Goal: Task Accomplishment & Management: Use online tool/utility

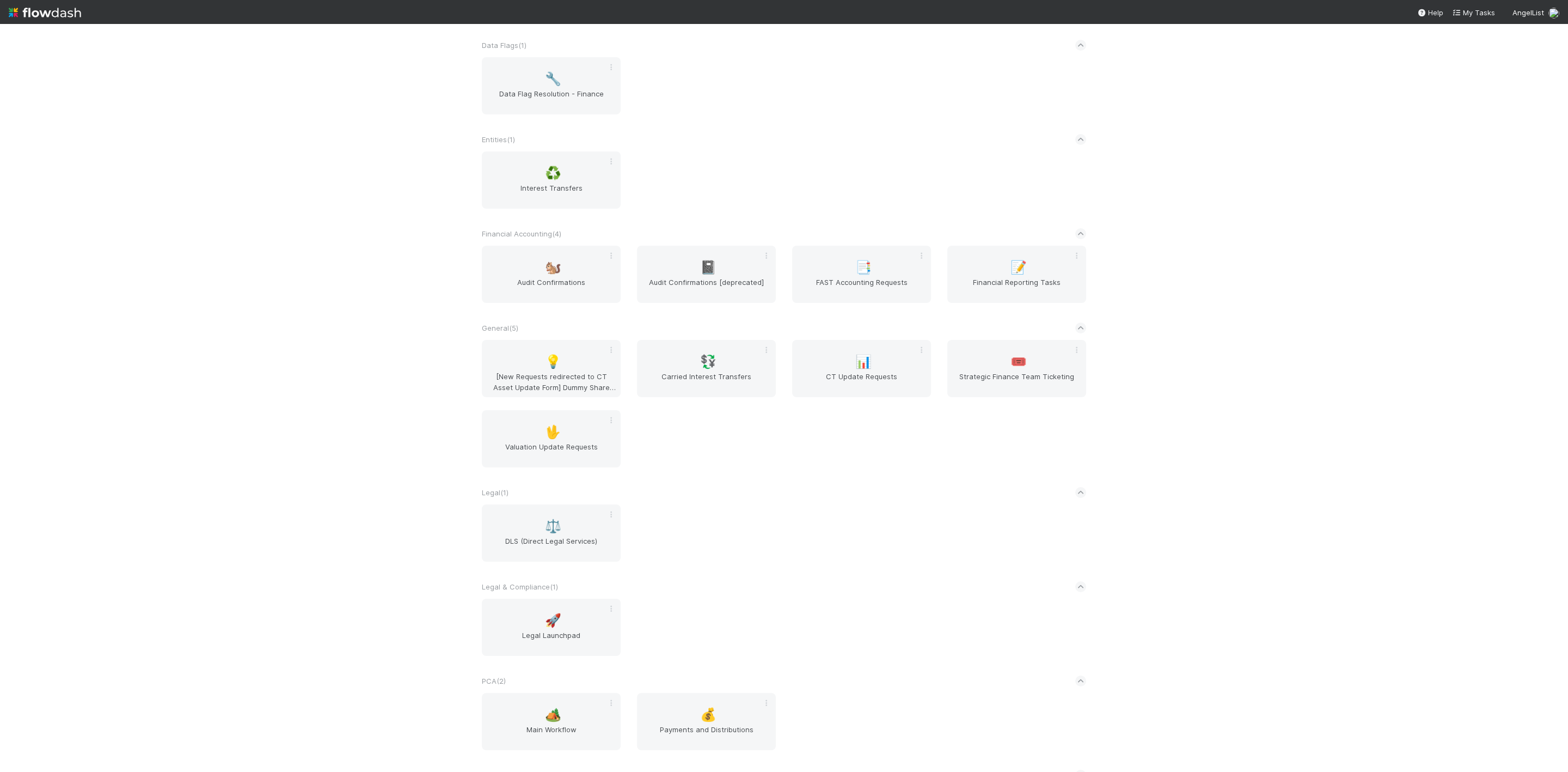
scroll to position [408, 0]
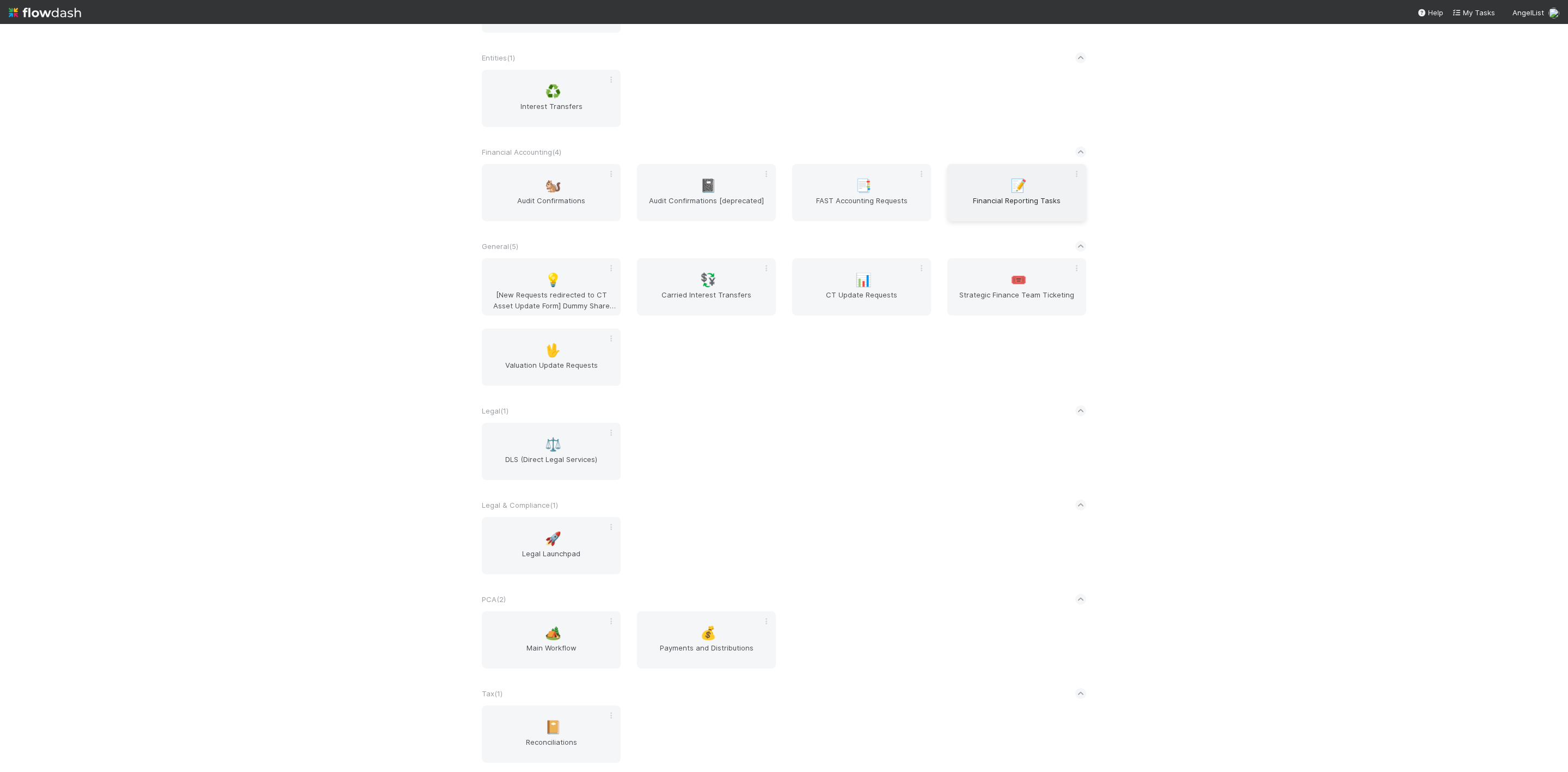
click at [1000, 201] on span "Financial Reporting Tasks" at bounding box center [1017, 206] width 130 height 22
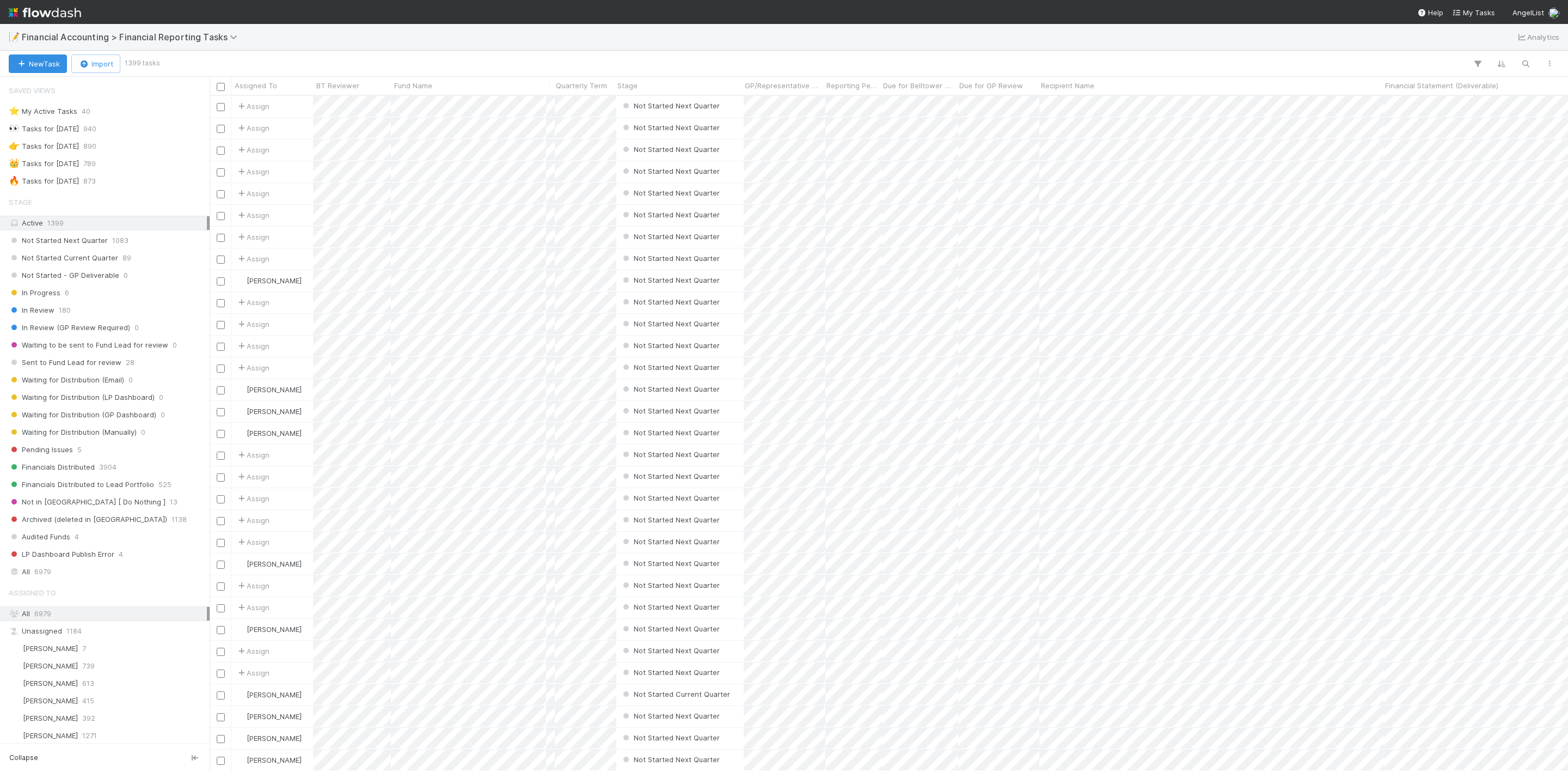
scroll to position [13, 13]
click at [45, 183] on div "🔥 Tasks for 2025-06-30" at bounding box center [44, 181] width 70 height 14
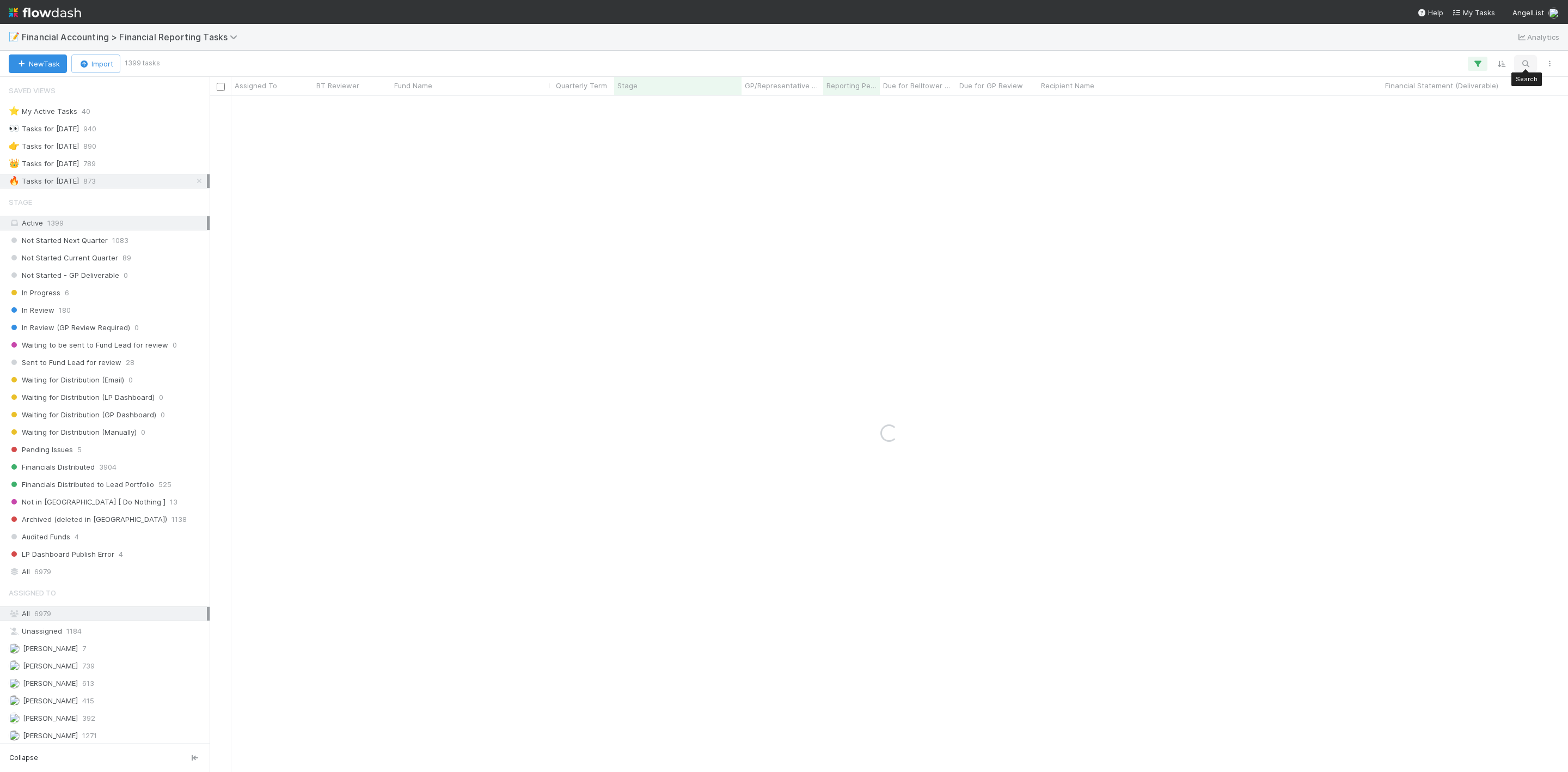
click at [1045, 69] on button "button" at bounding box center [1526, 64] width 20 height 14
click at [1045, 49] on input at bounding box center [1468, 45] width 109 height 13
type input "Fund I, a series of Deep Checks Fund, LP"
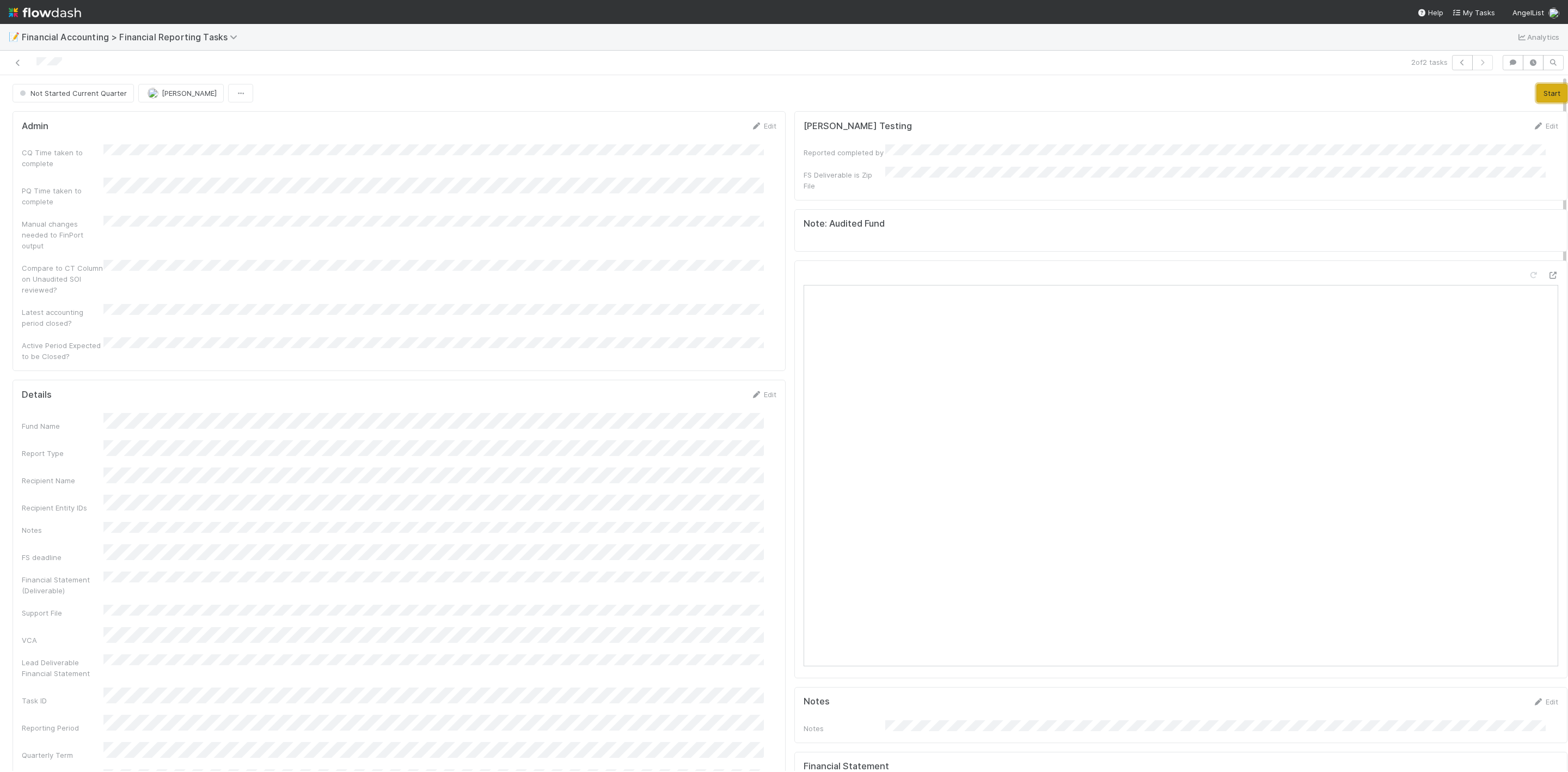
click at [1045, 93] on button "Start" at bounding box center [1552, 93] width 31 height 18
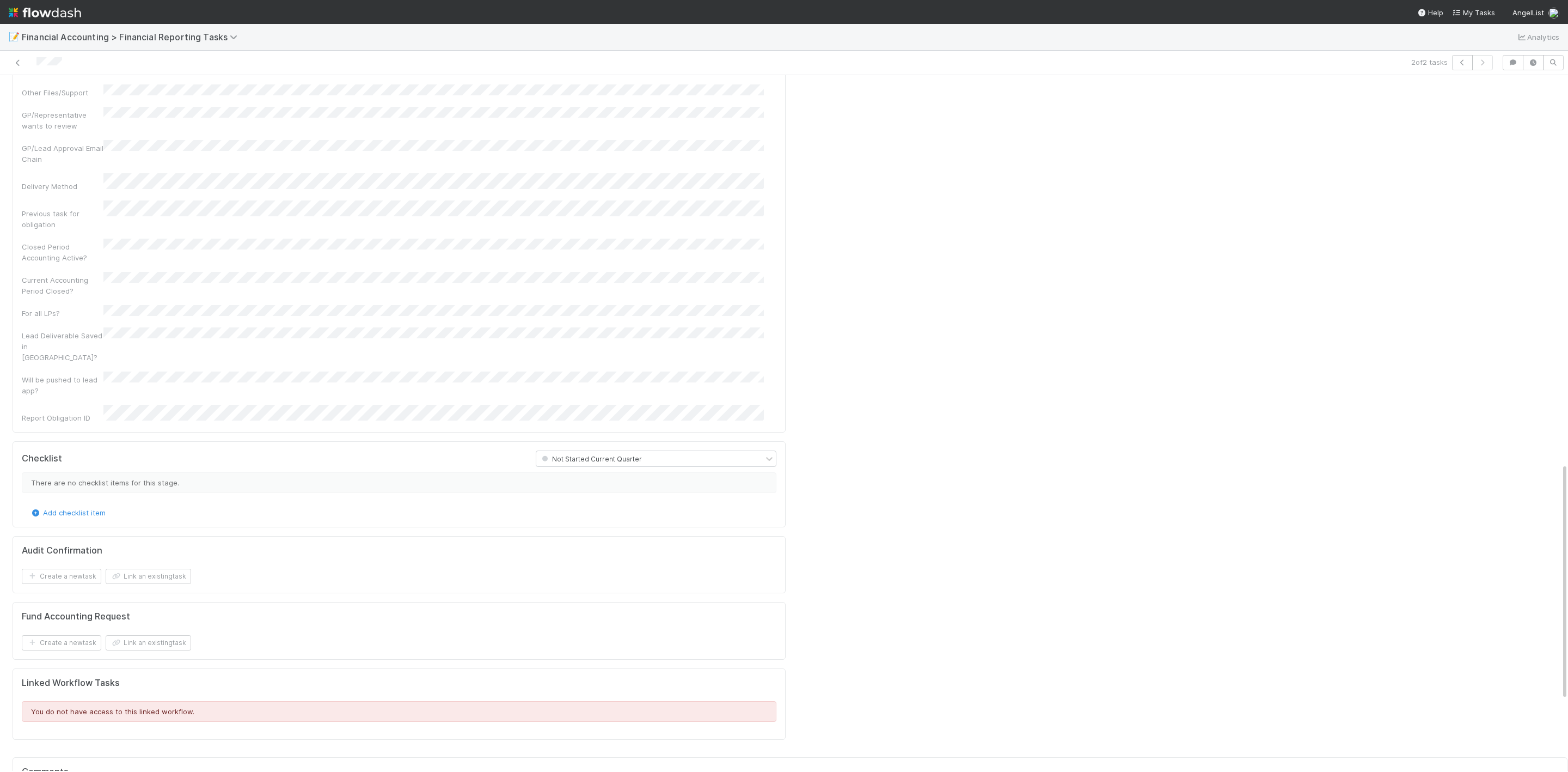
scroll to position [1144, 0]
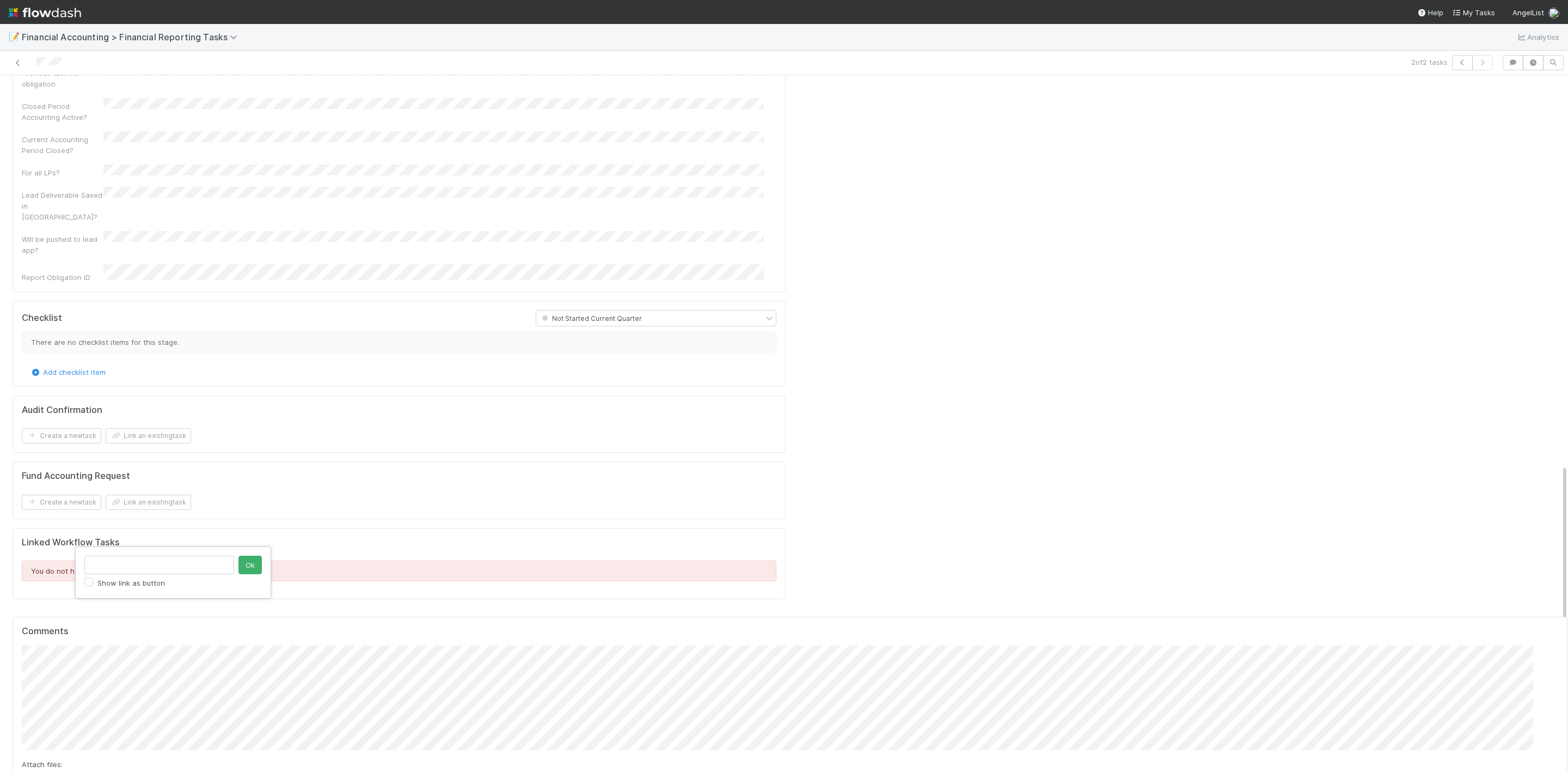
click at [63, 514] on div "Show link as button Ok" at bounding box center [784, 386] width 1568 height 772
click at [138, 514] on span "Choose or drag and drop file(s)" at bounding box center [790, 783] width 1535 height 17
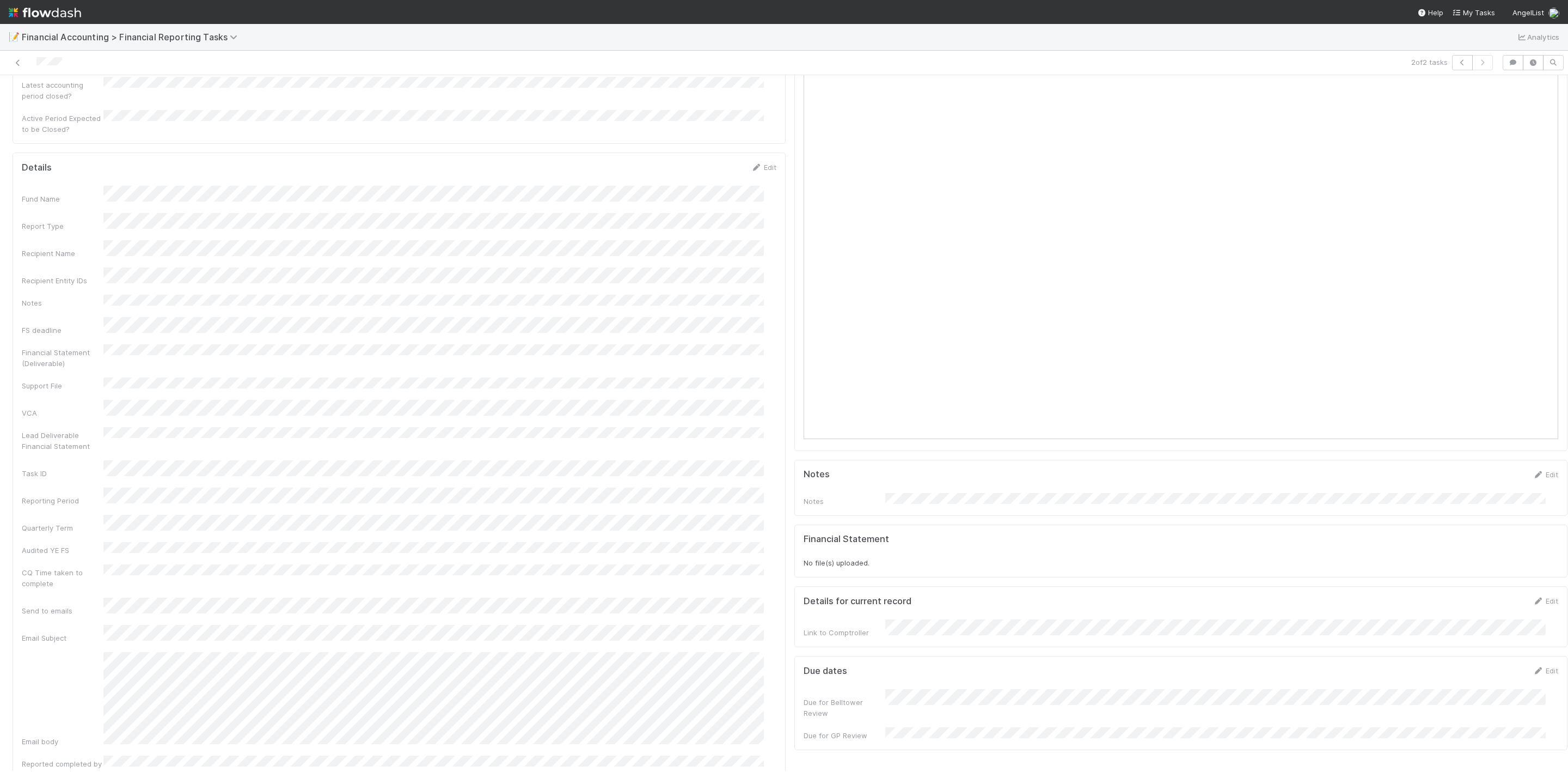
scroll to position [245, 0]
click at [762, 145] on link "Edit" at bounding box center [764, 150] width 26 height 9
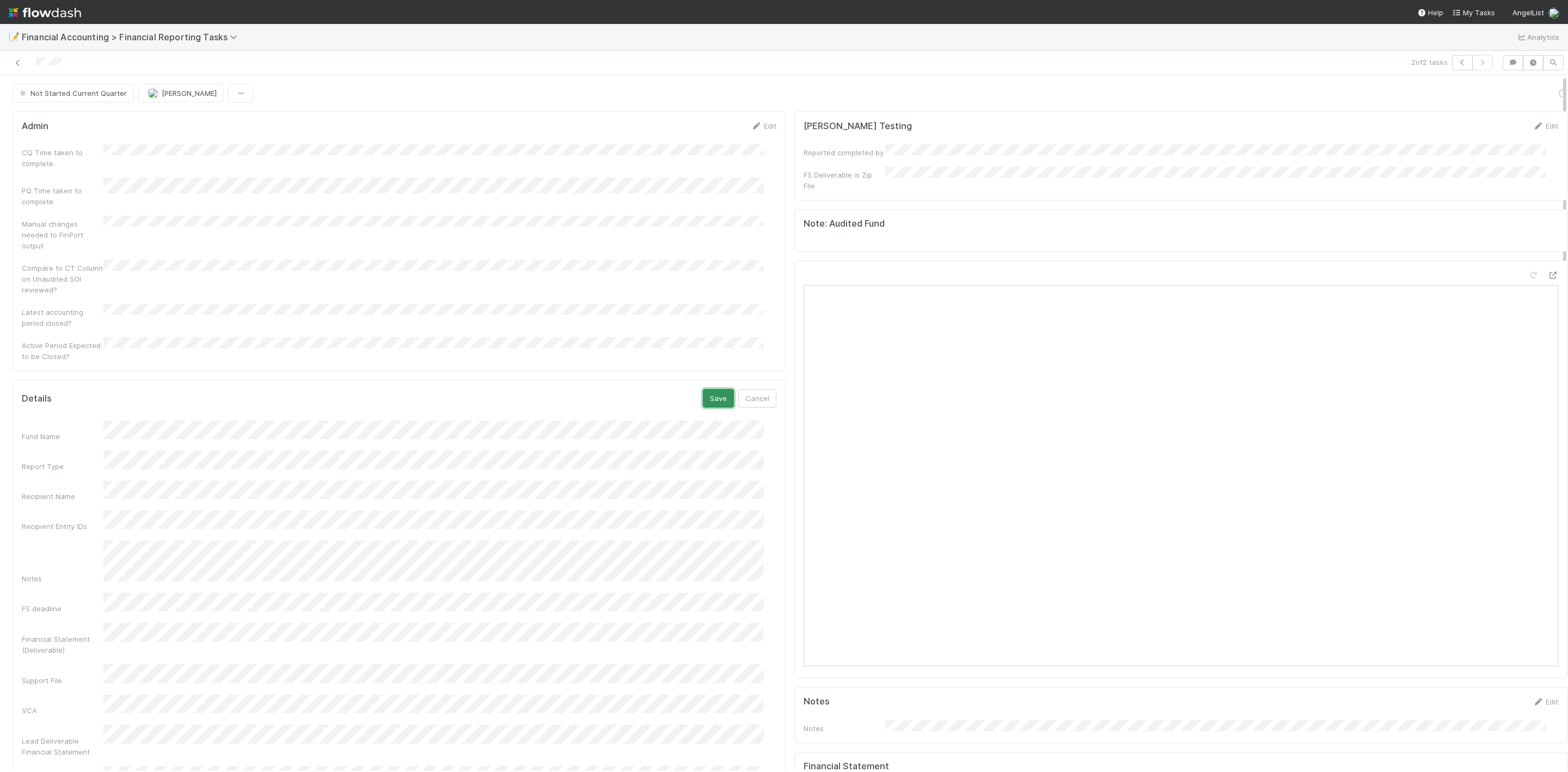
click at [709, 389] on button "Save" at bounding box center [718, 398] width 31 height 18
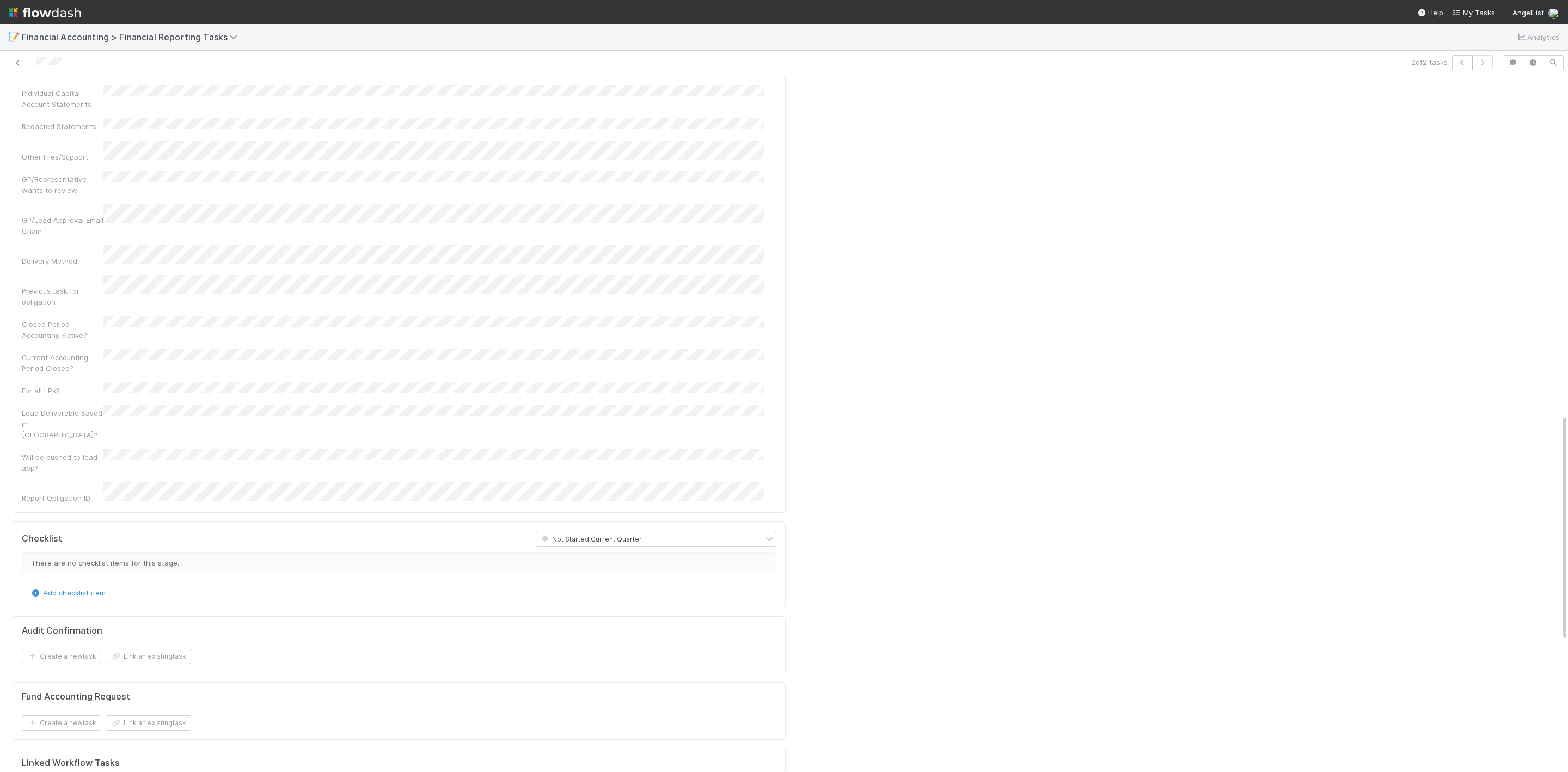
scroll to position [1226, 0]
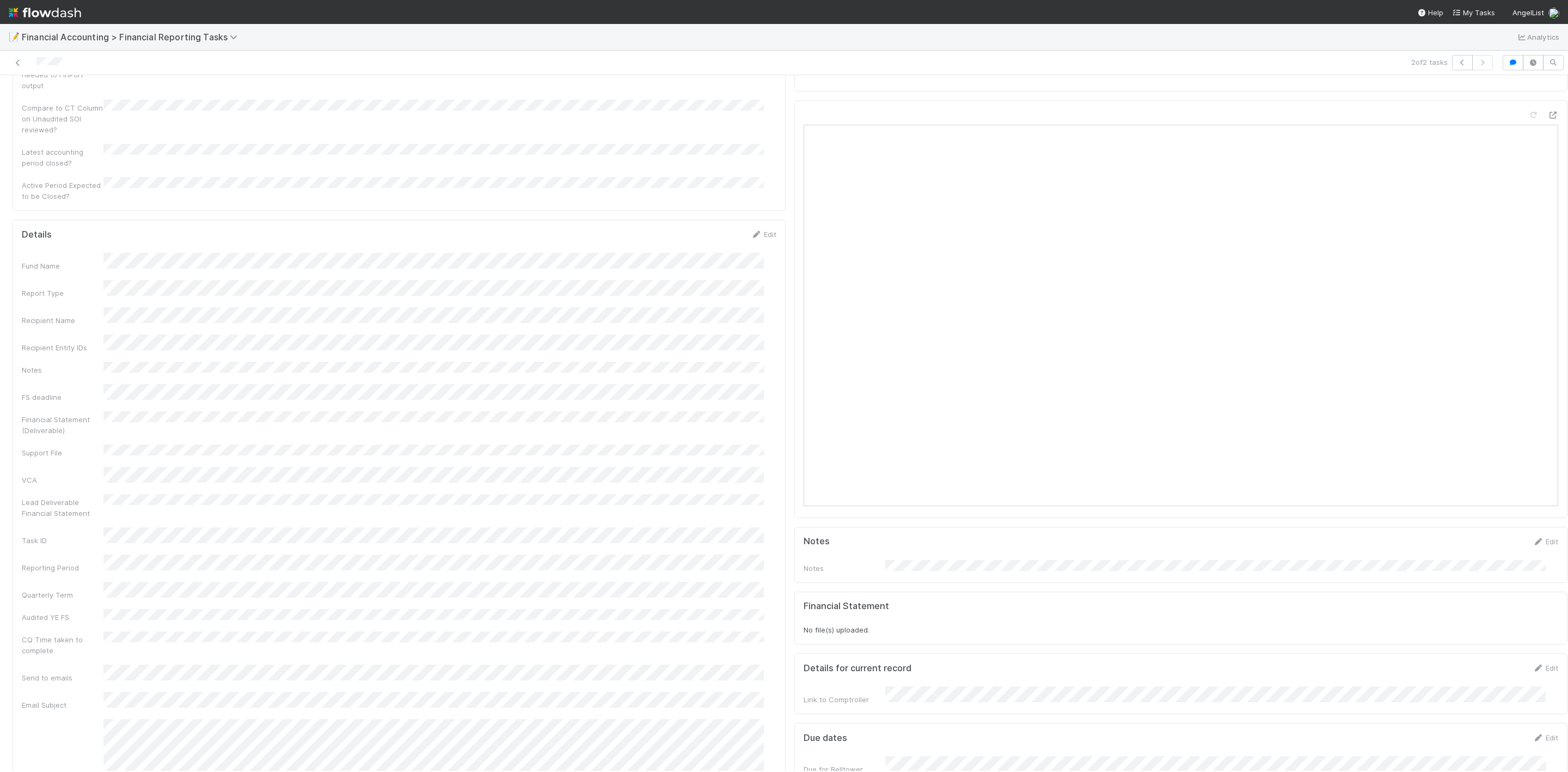
scroll to position [0, 0]
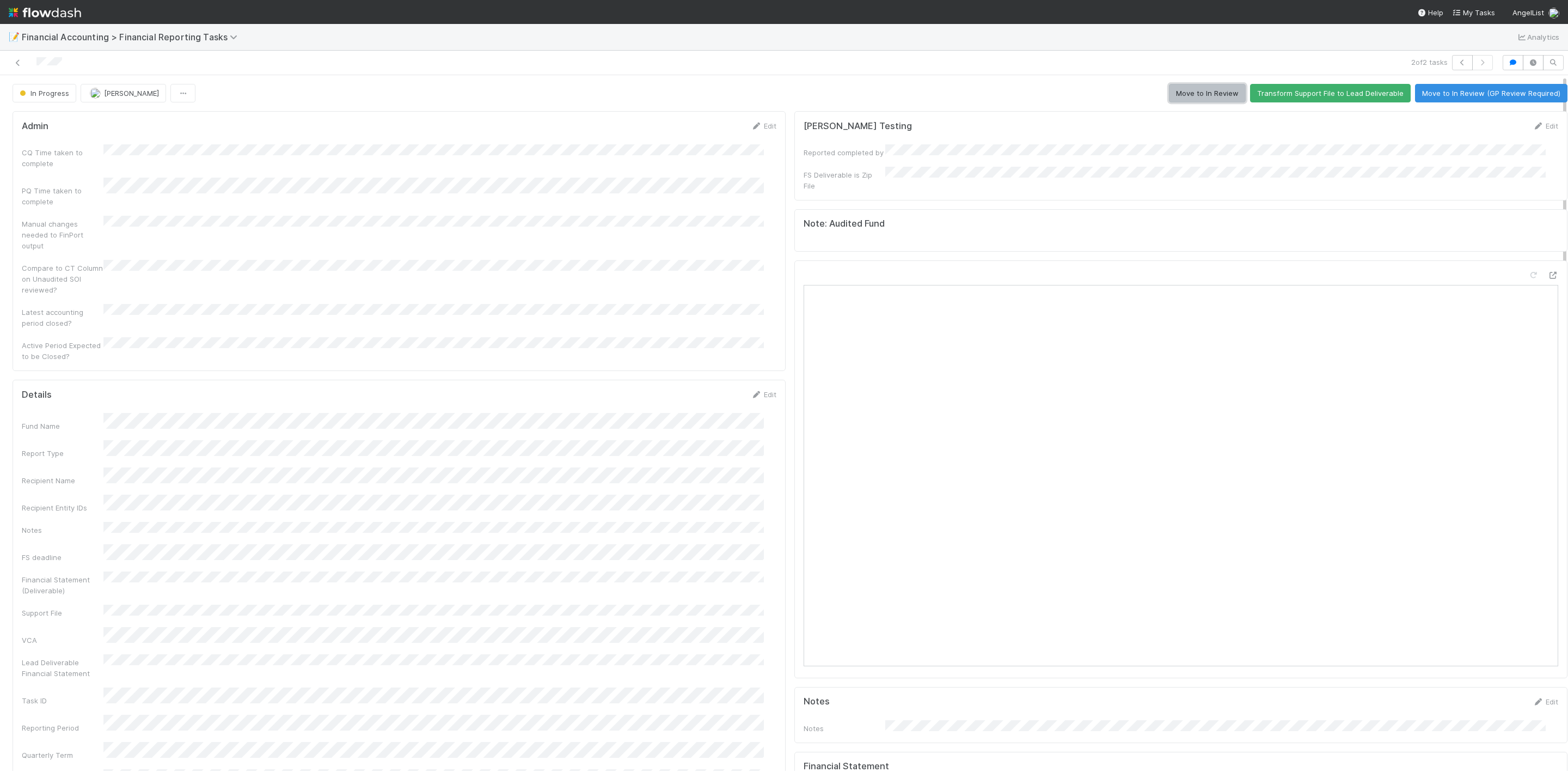
click at [1045, 95] on button "Move to In Review" at bounding box center [1207, 93] width 77 height 18
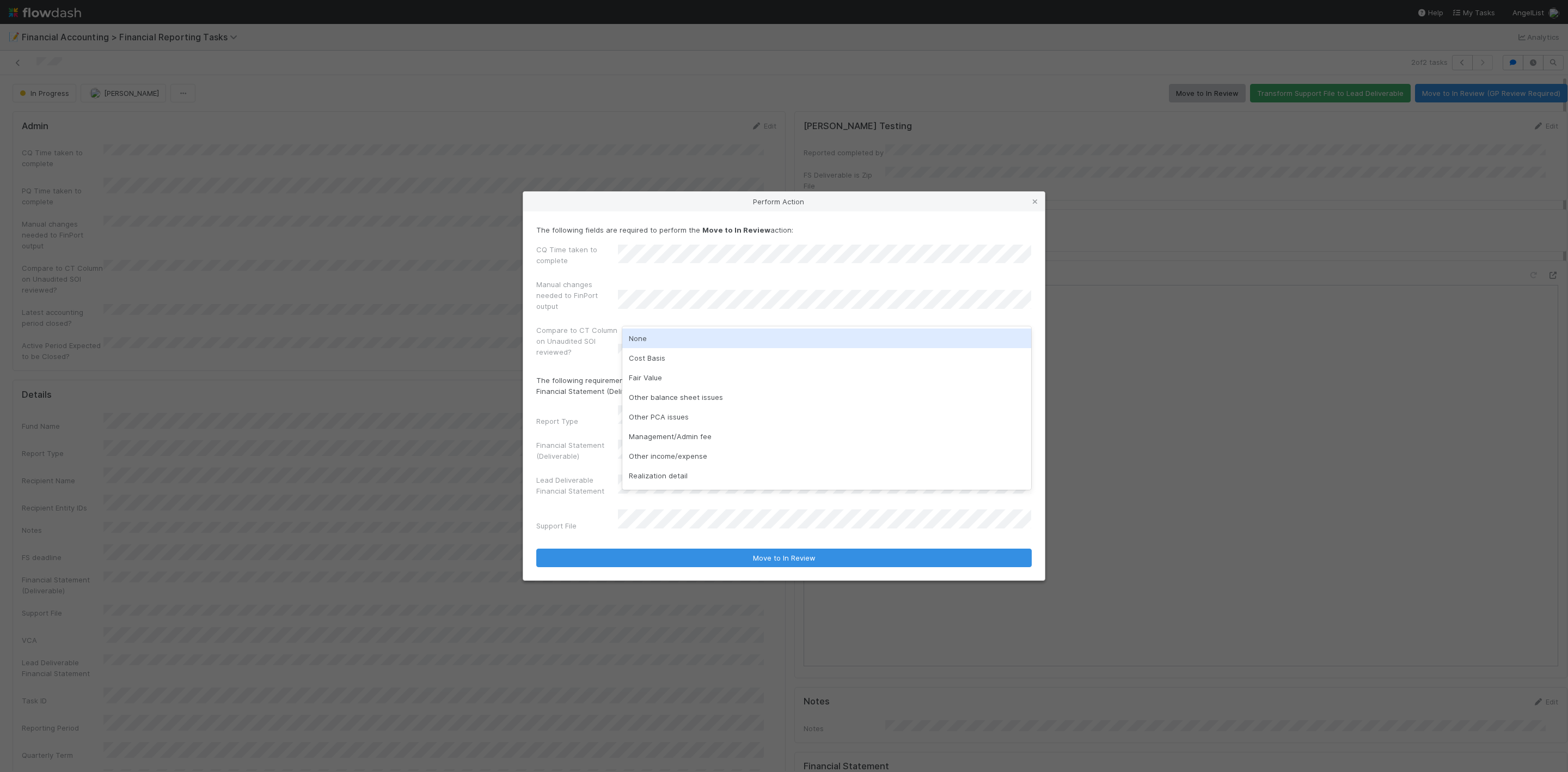
click at [650, 337] on div "None" at bounding box center [826, 338] width 409 height 20
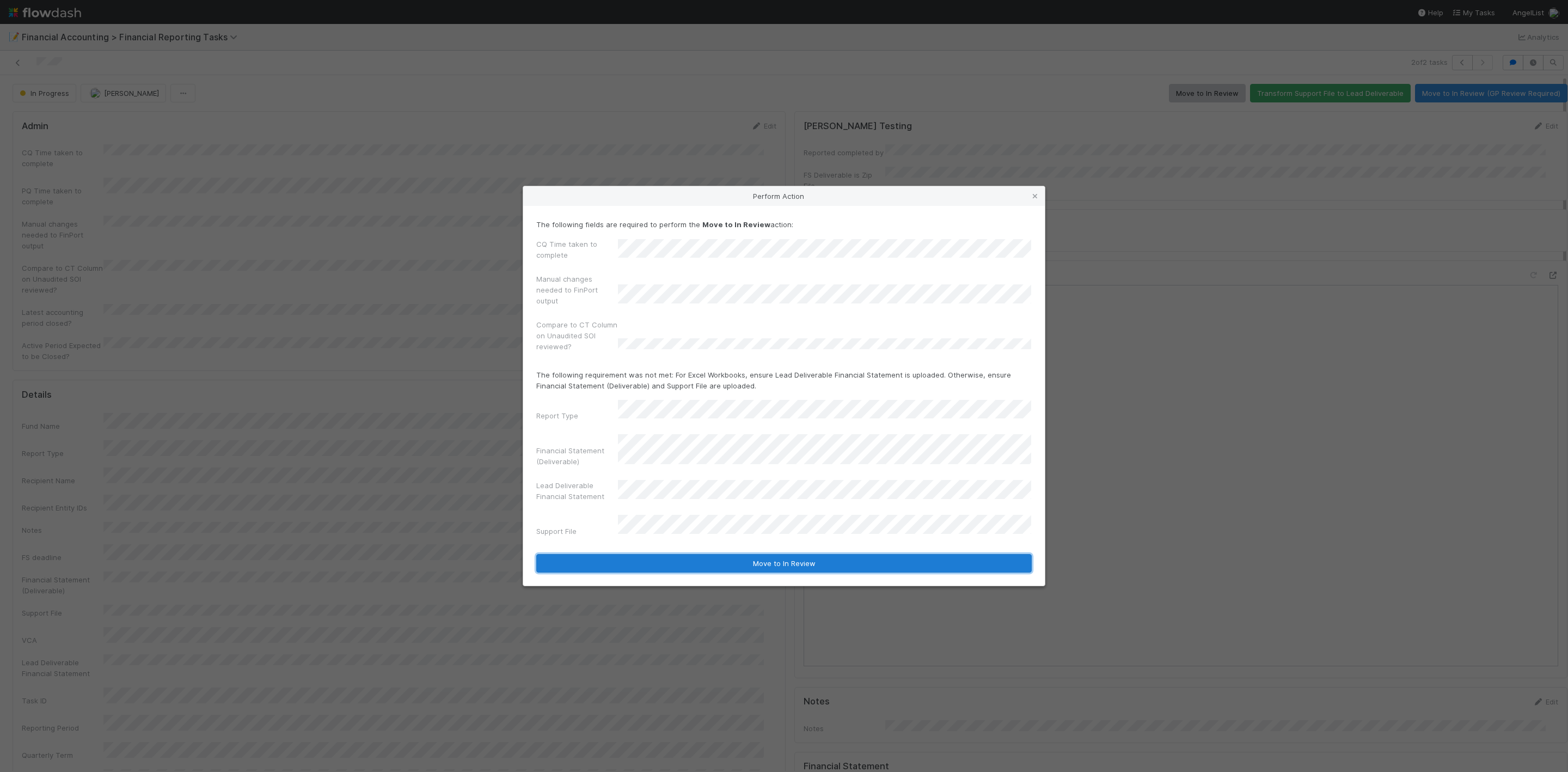
click at [783, 514] on button "Move to In Review" at bounding box center [783, 563] width 495 height 18
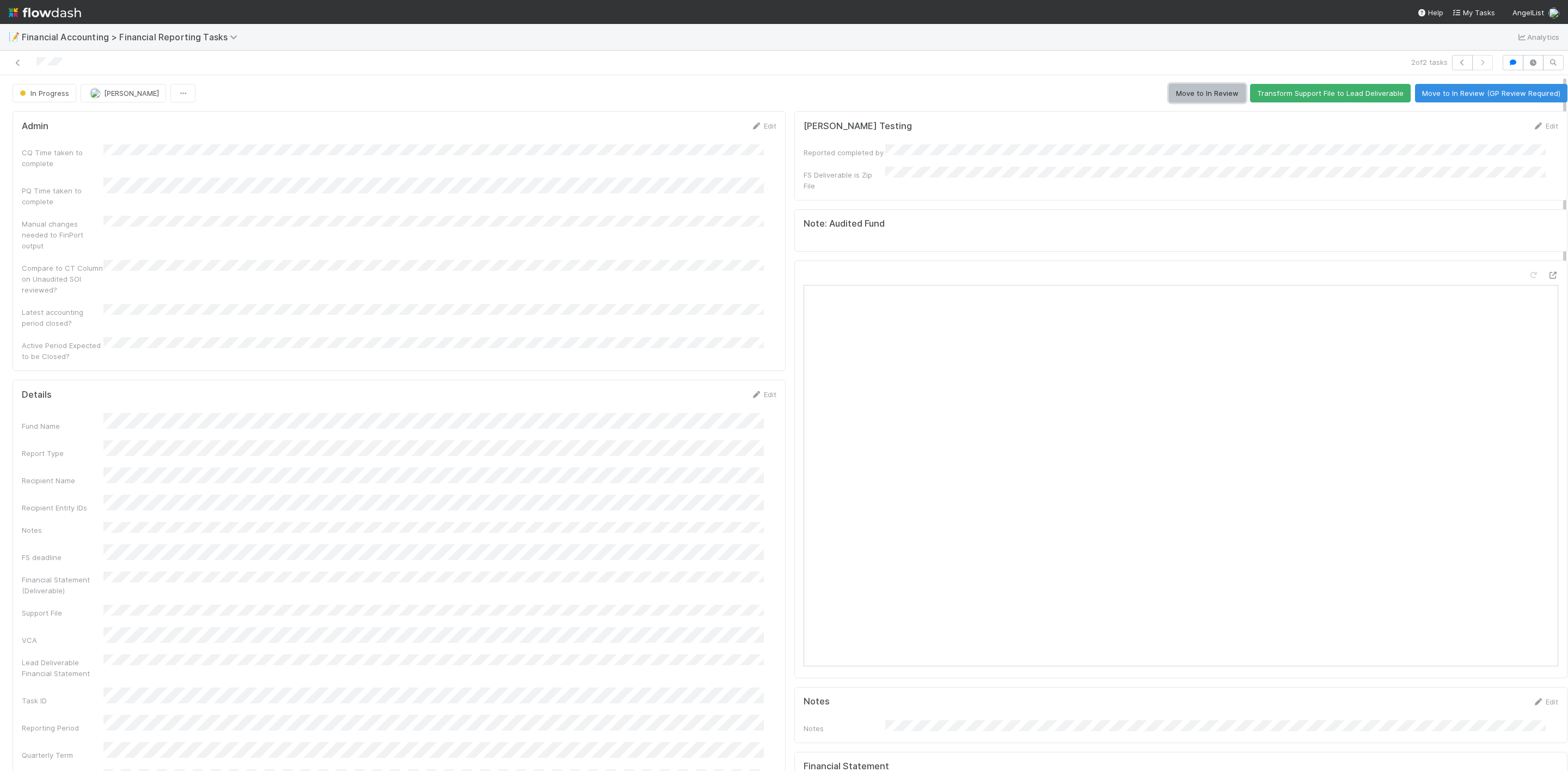
click at [1045, 91] on button "Move to In Review" at bounding box center [1207, 93] width 77 height 18
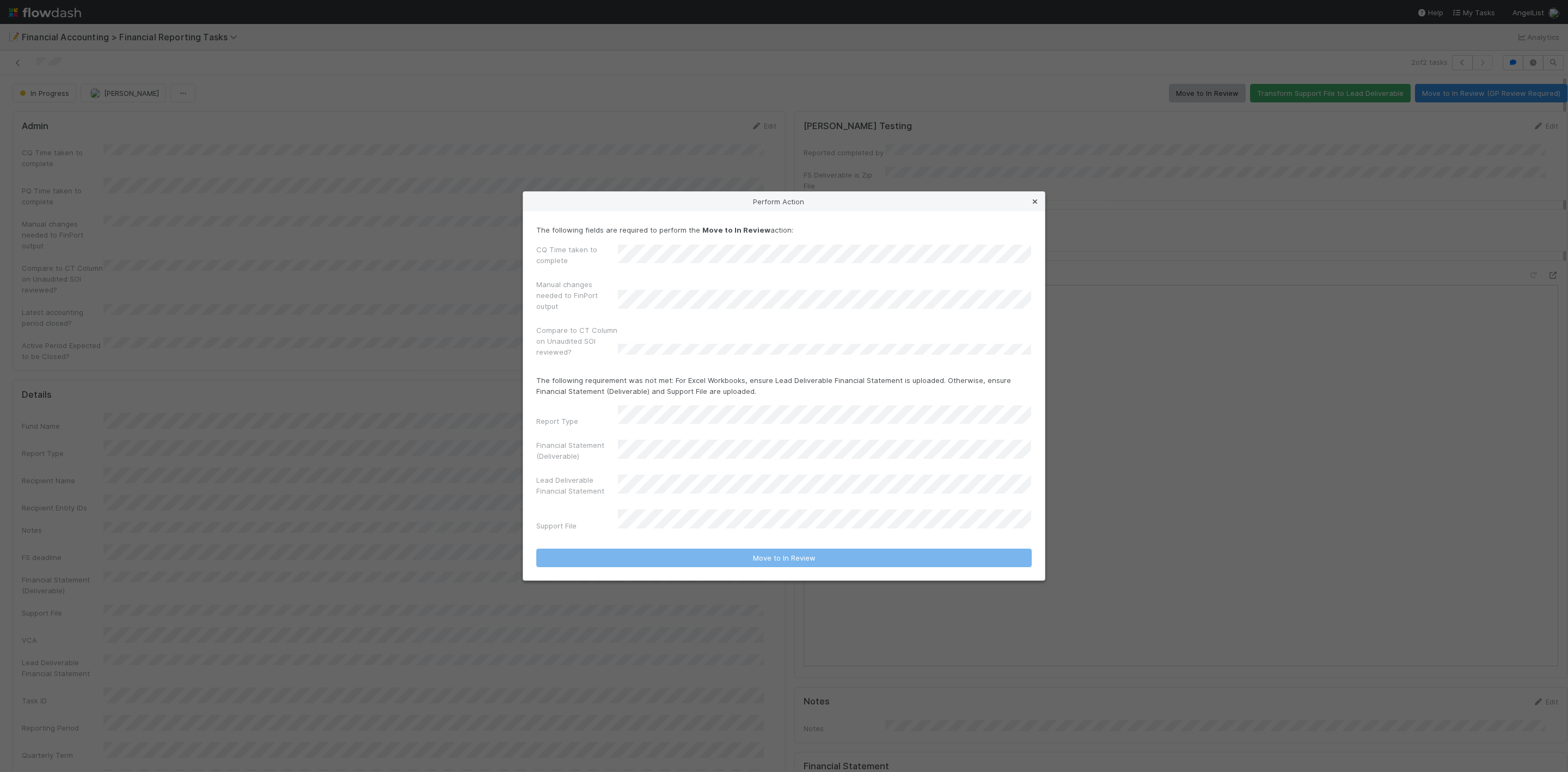
click at [1030, 206] on icon at bounding box center [1035, 201] width 11 height 7
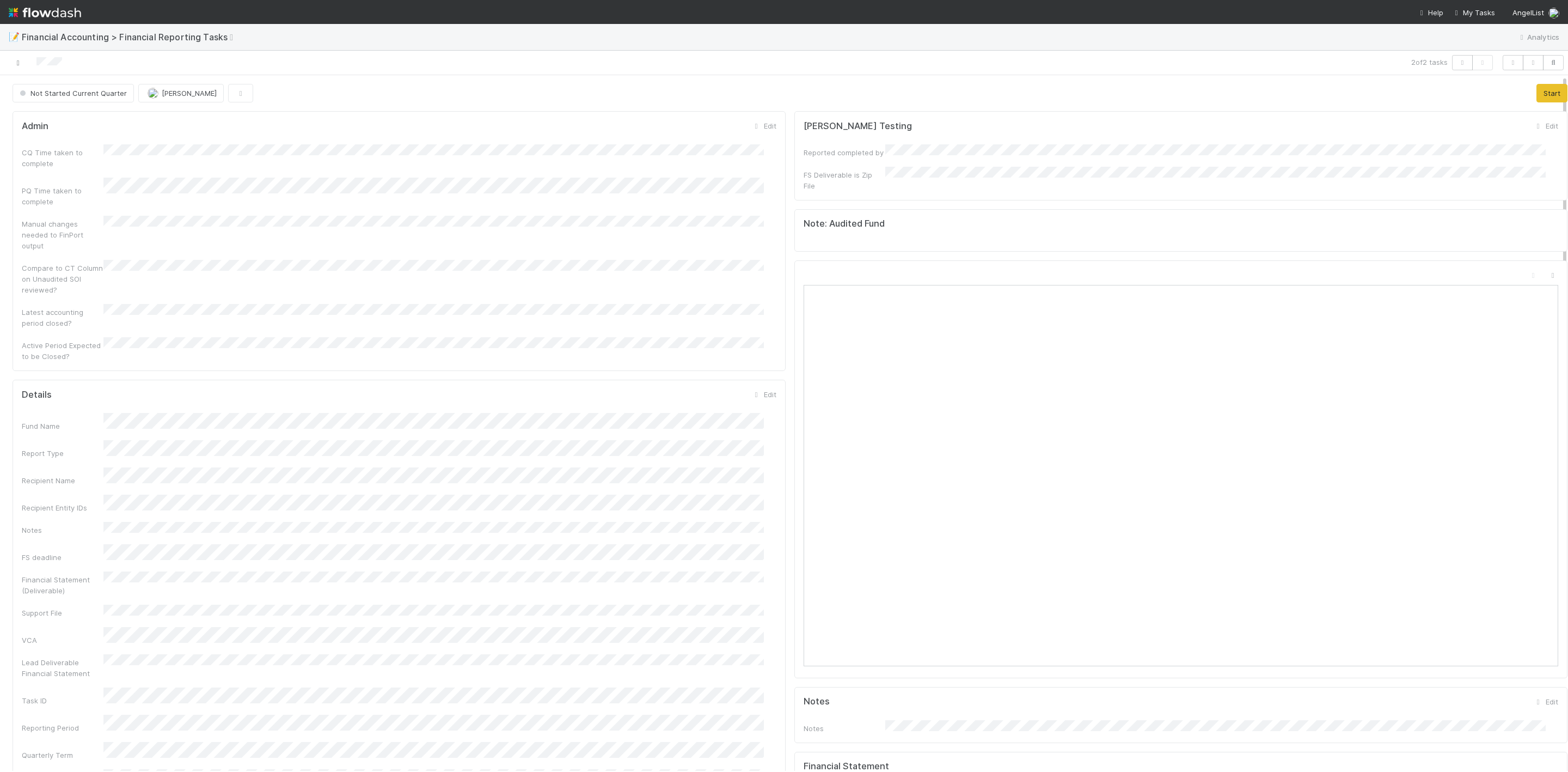
click at [17, 67] on link at bounding box center [18, 63] width 11 height 11
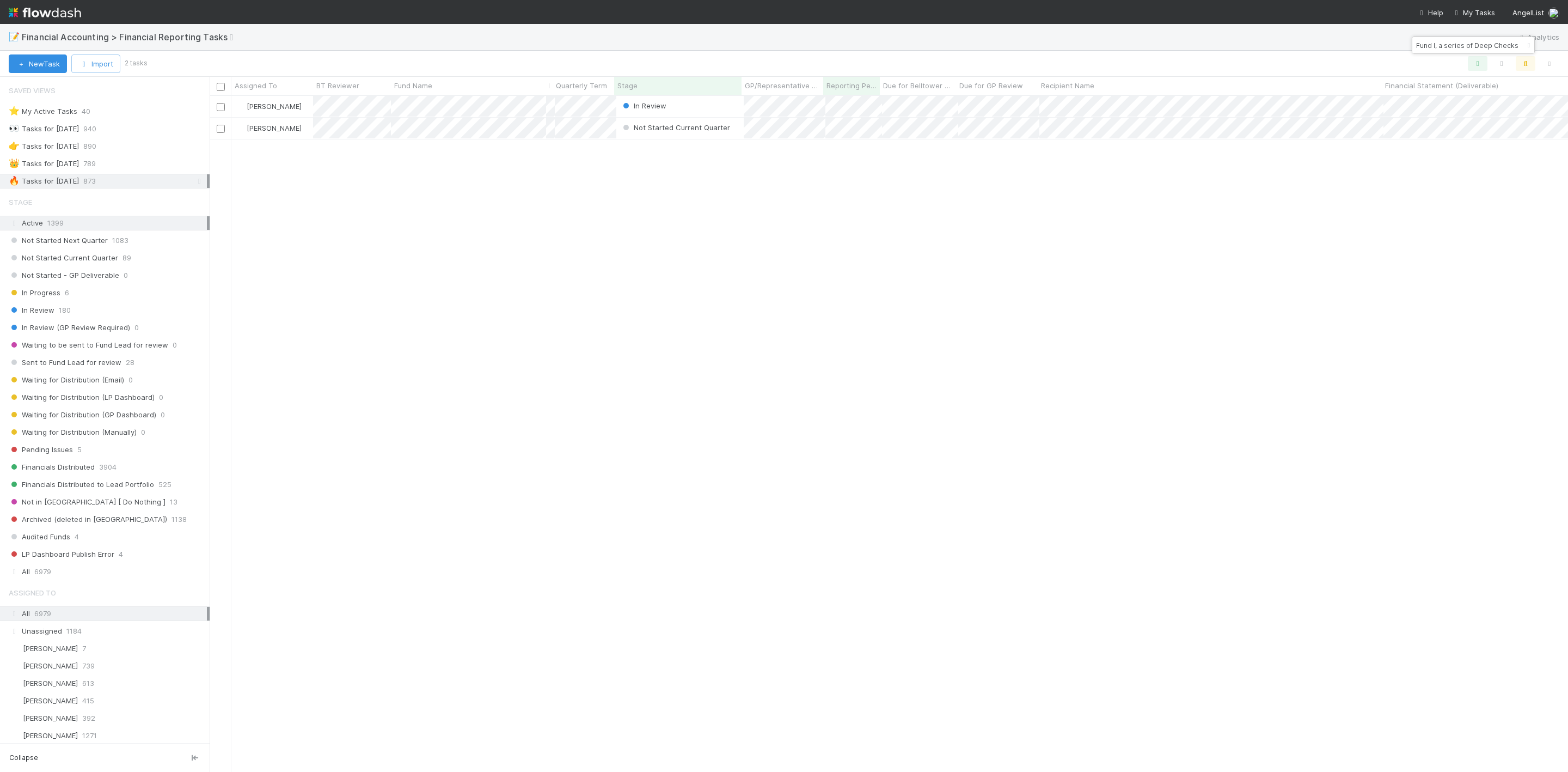
scroll to position [13, 13]
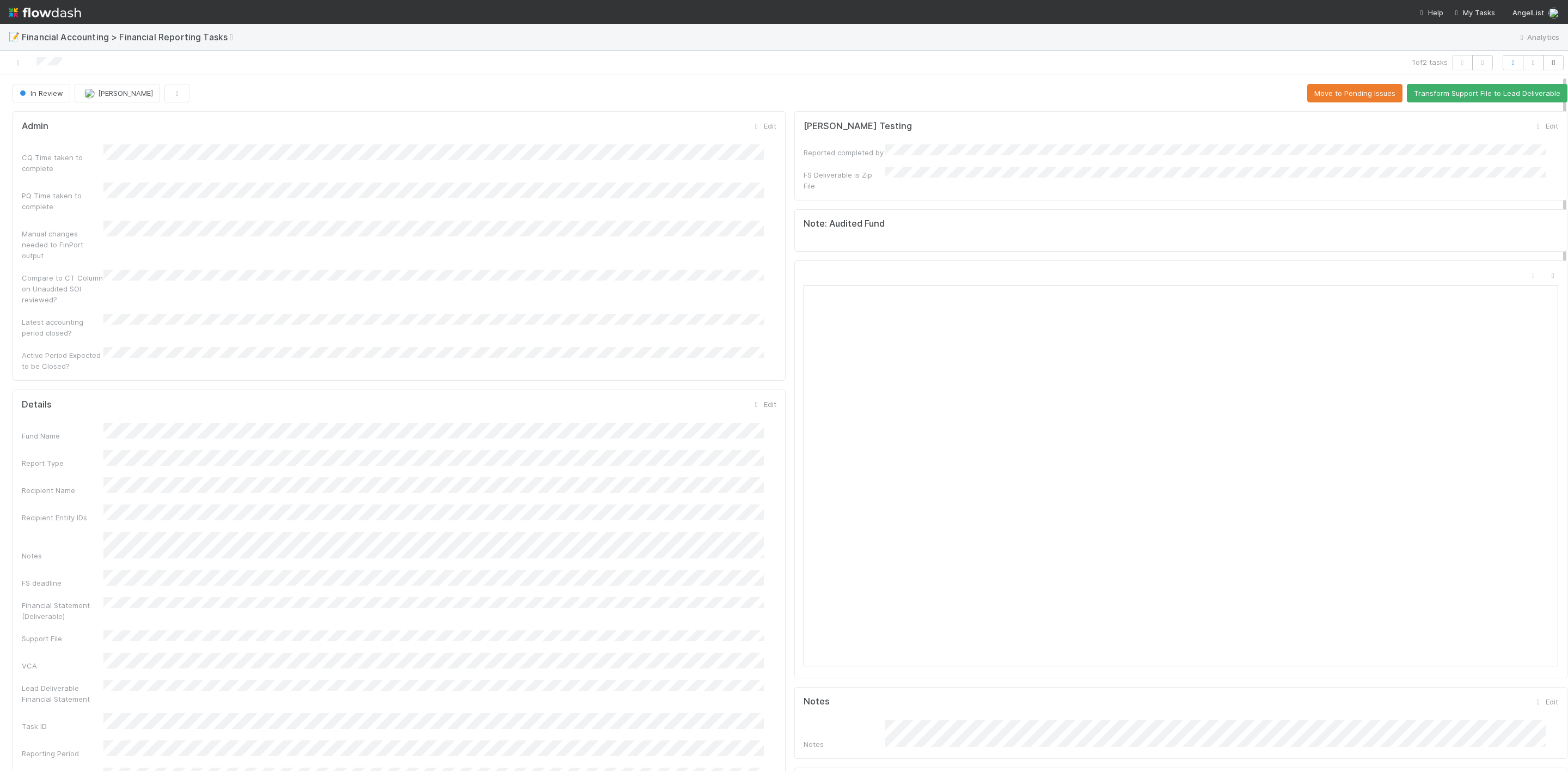
drag, startPoint x: 18, startPoint y: 64, endPoint x: 92, endPoint y: 48, distance: 75.7
click at [18, 64] on icon at bounding box center [18, 63] width 11 height 7
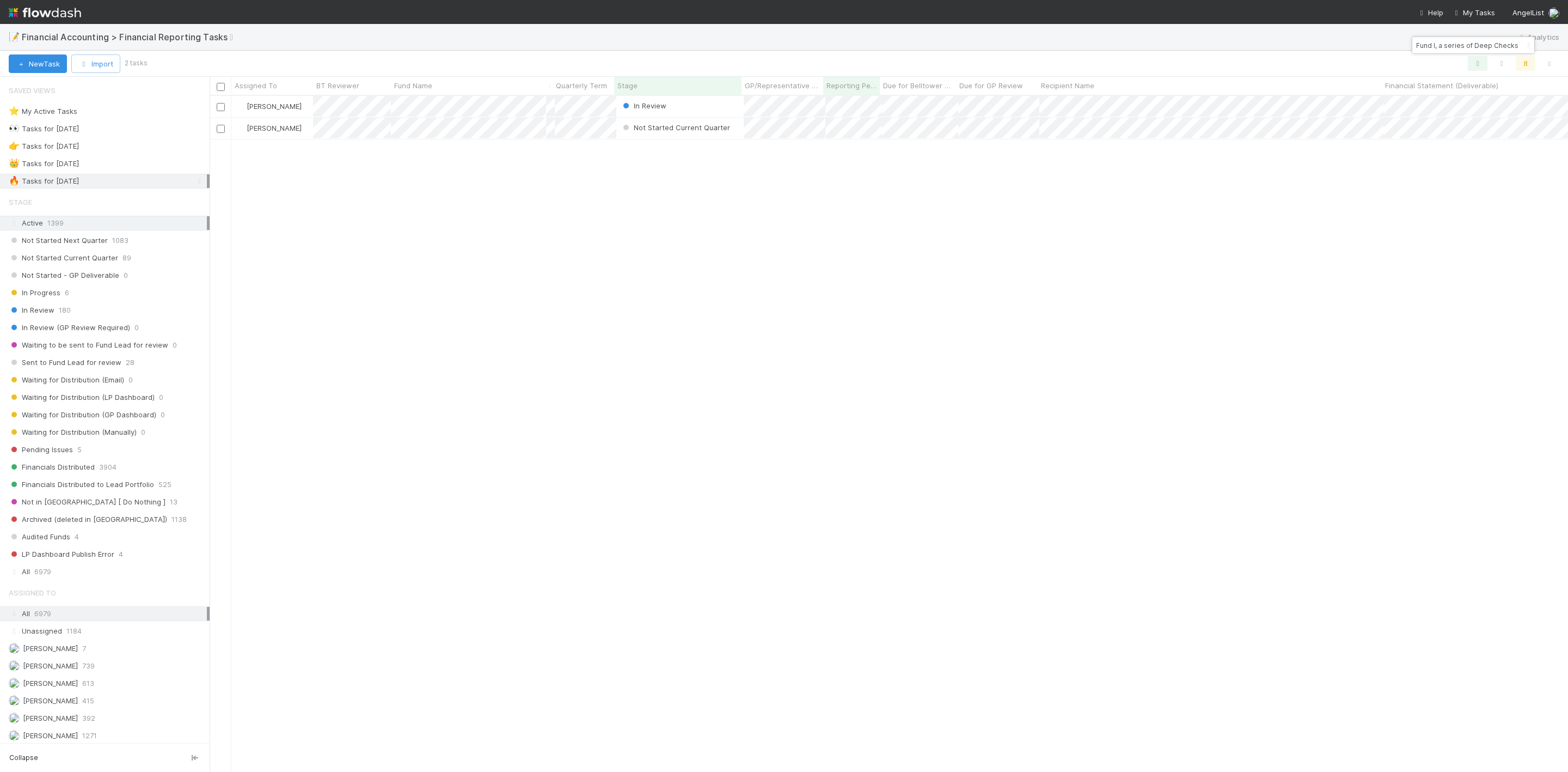
scroll to position [662, 1346]
click at [118, 166] on div "👑 Tasks for 2025-03-31 789" at bounding box center [108, 163] width 198 height 14
click at [53, 186] on div "🔥 Tasks for 2025-06-30" at bounding box center [44, 181] width 70 height 14
click at [73, 163] on div "👑 Tasks for 2025-03-31" at bounding box center [44, 163] width 70 height 14
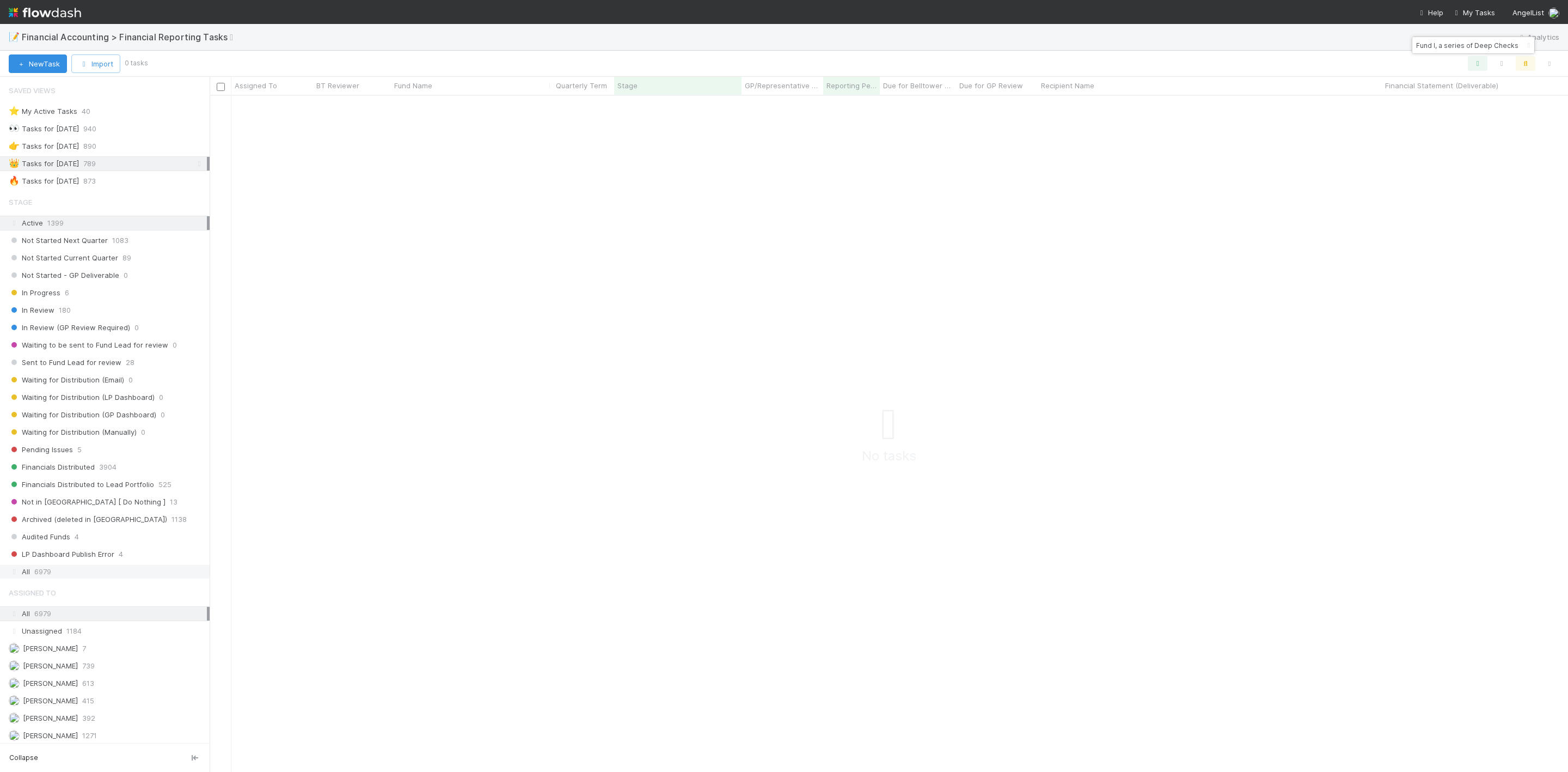
click at [64, 578] on div "All 6979" at bounding box center [108, 572] width 198 height 14
click at [194, 166] on icon at bounding box center [199, 163] width 11 height 7
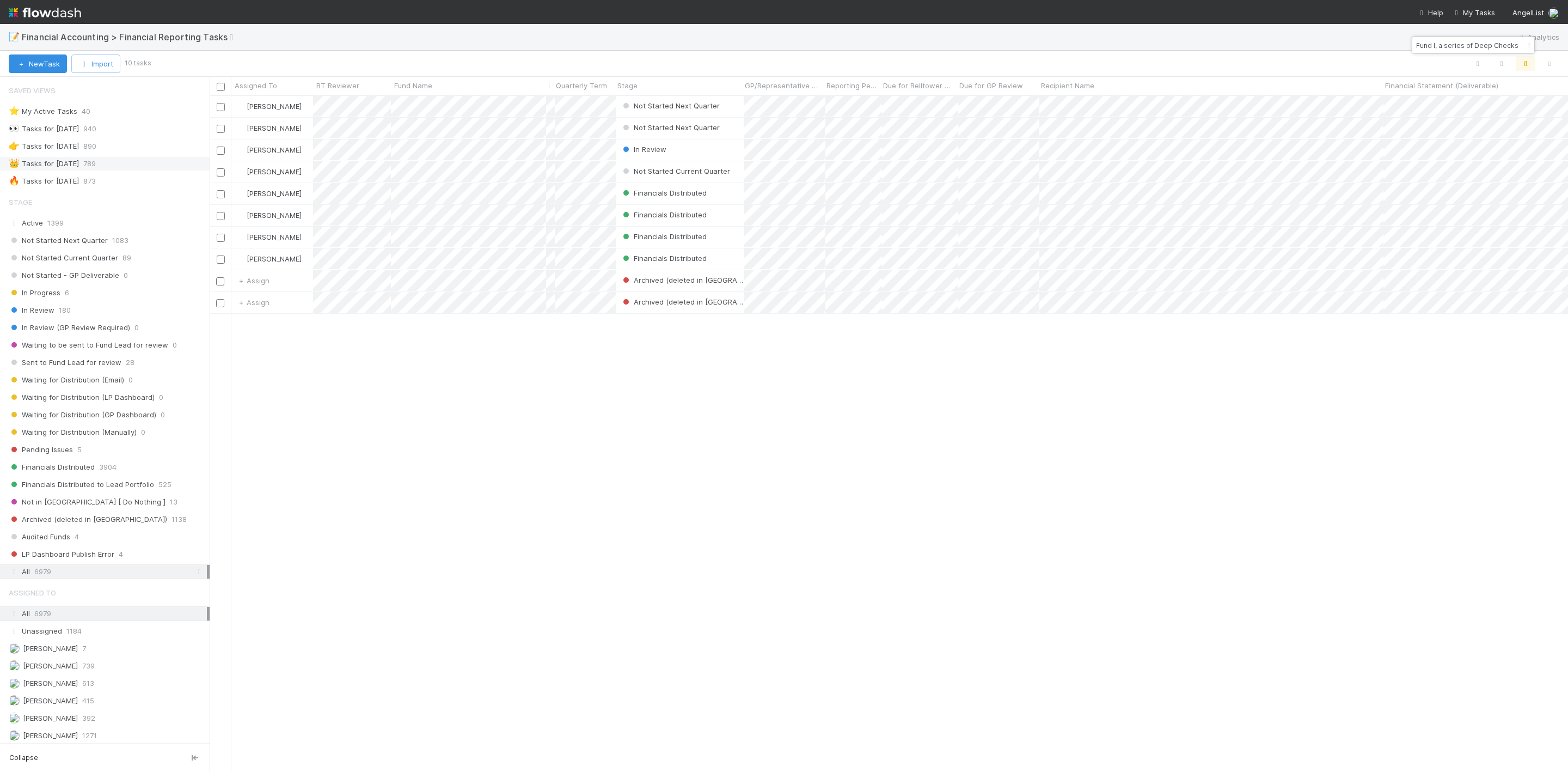
scroll to position [662, 1346]
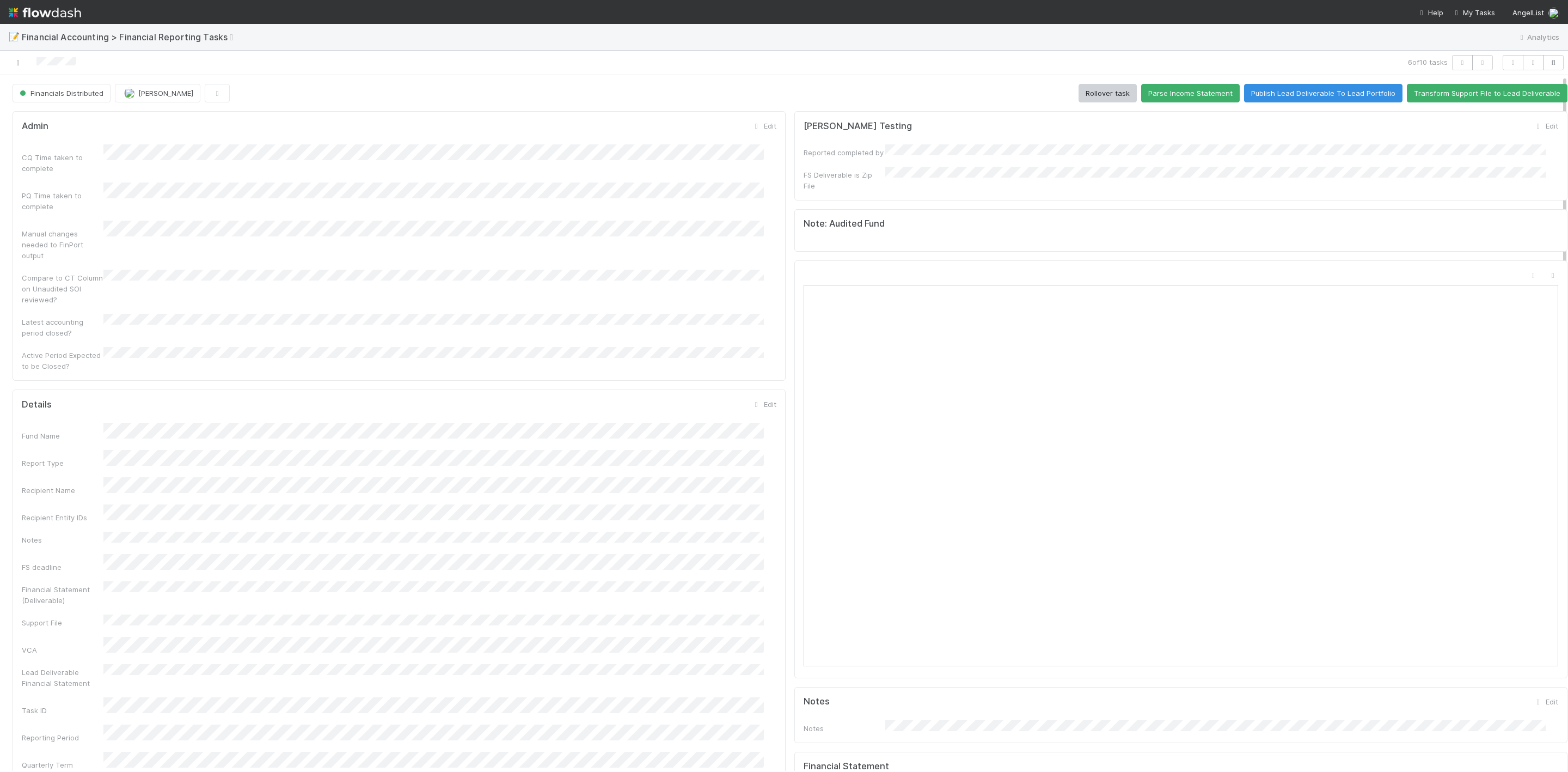
click at [14, 64] on icon at bounding box center [18, 63] width 11 height 7
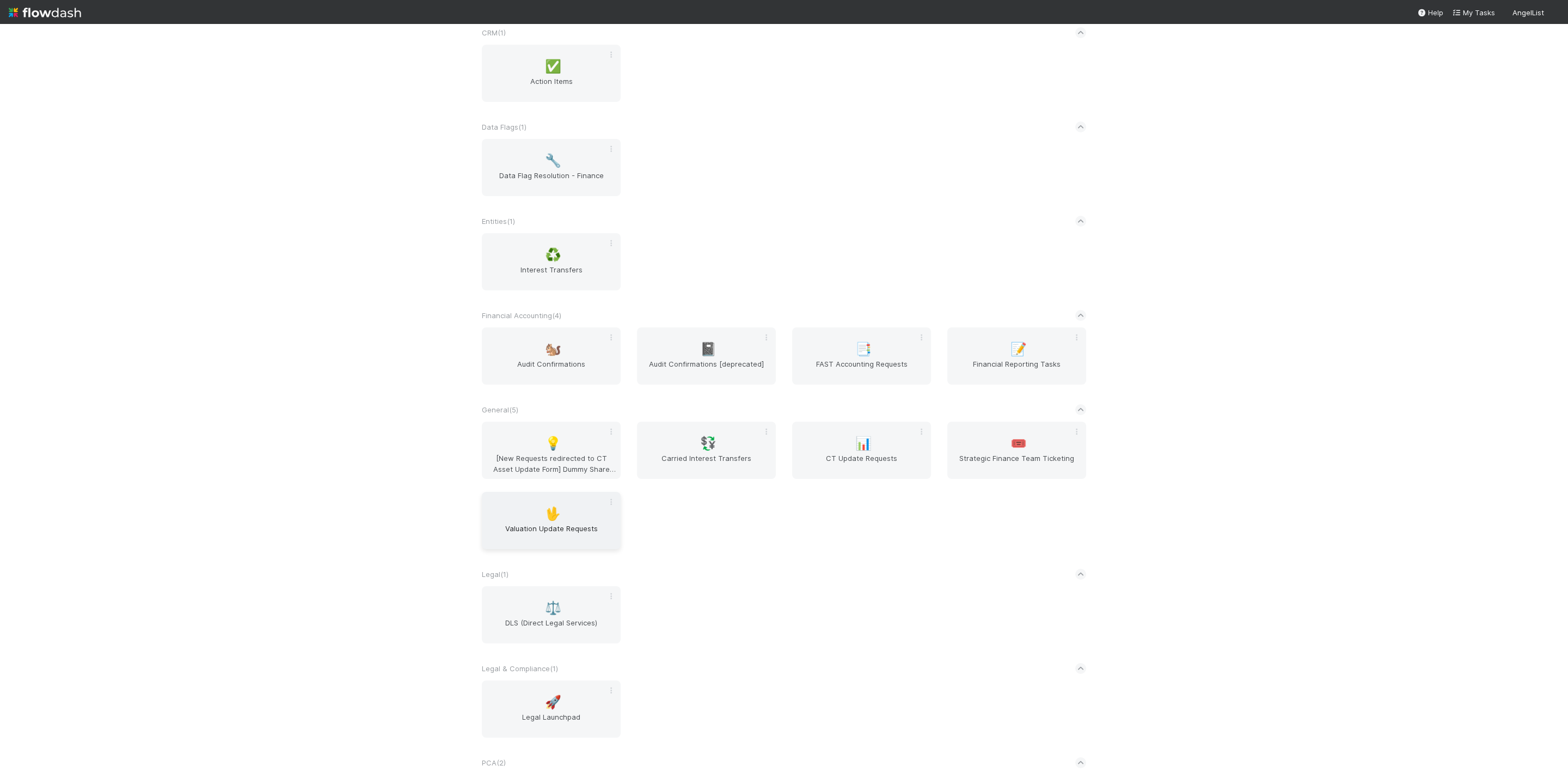
scroll to position [327, 0]
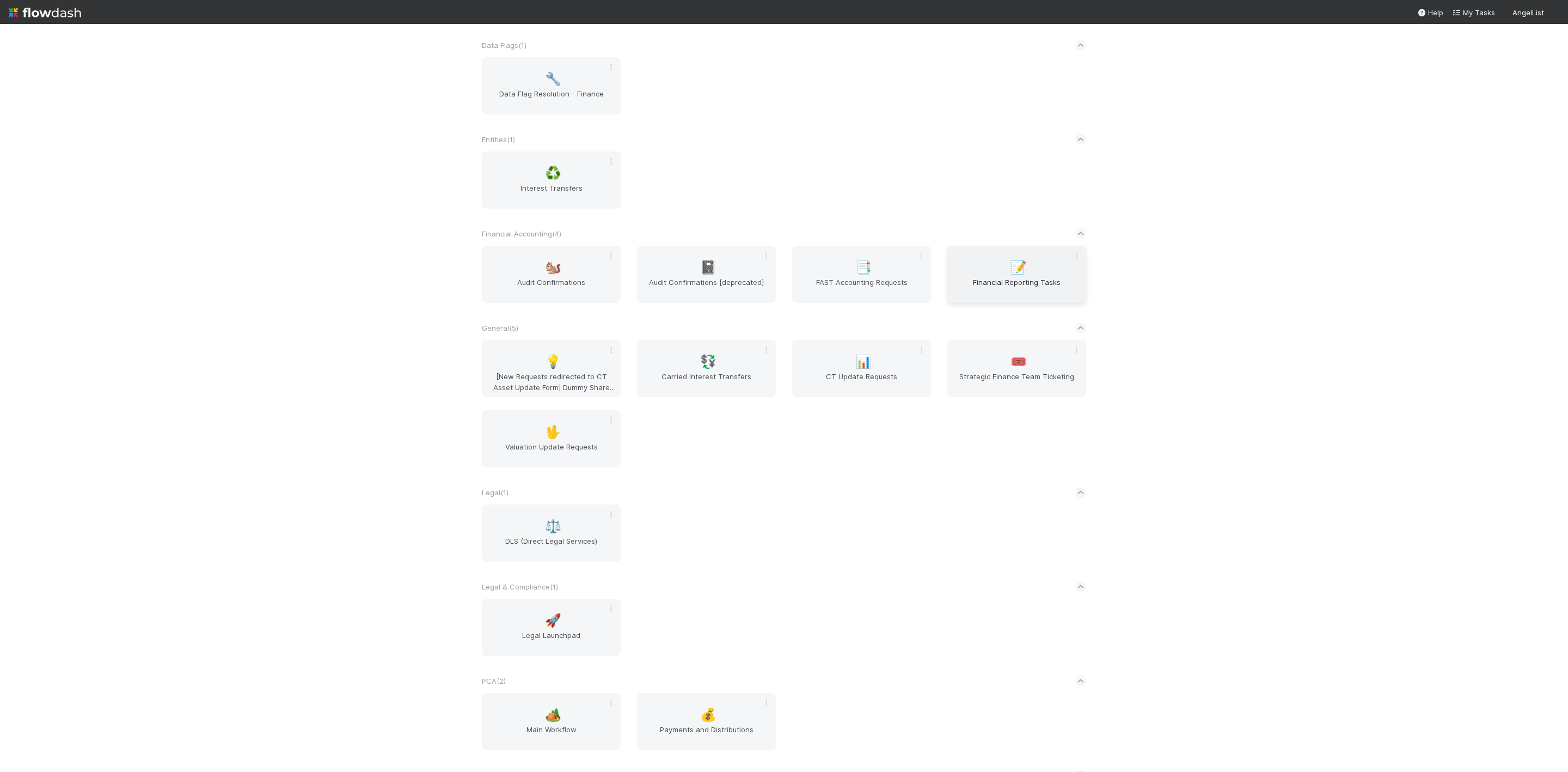
click at [1016, 285] on span "Financial Reporting Tasks" at bounding box center [1017, 287] width 130 height 22
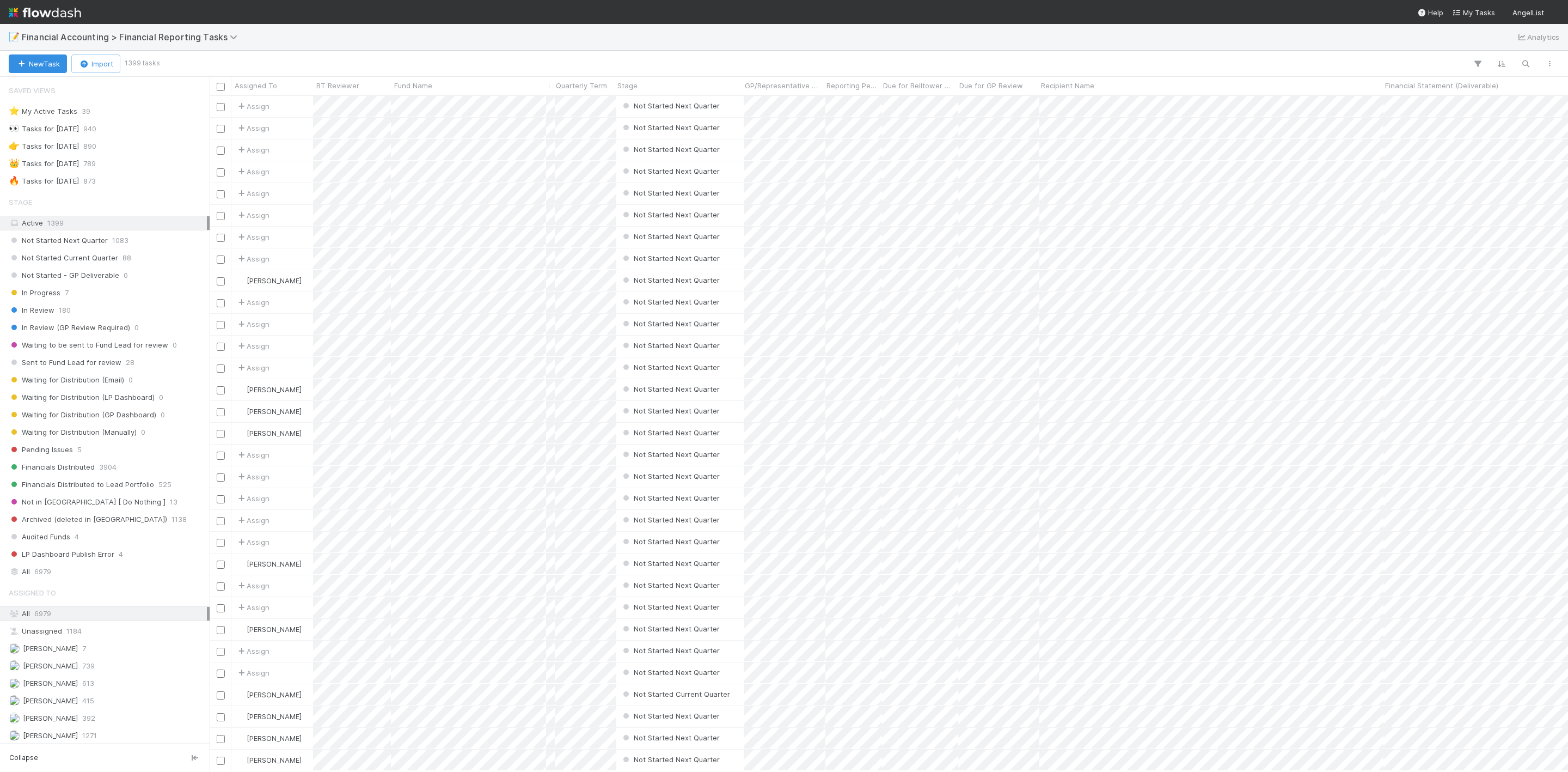
scroll to position [13, 13]
drag, startPoint x: 26, startPoint y: 587, endPoint x: 132, endPoint y: 396, distance: 218.4
click at [28, 578] on div "All 6979" at bounding box center [108, 572] width 198 height 14
click at [1523, 63] on icon "button" at bounding box center [1526, 64] width 11 height 10
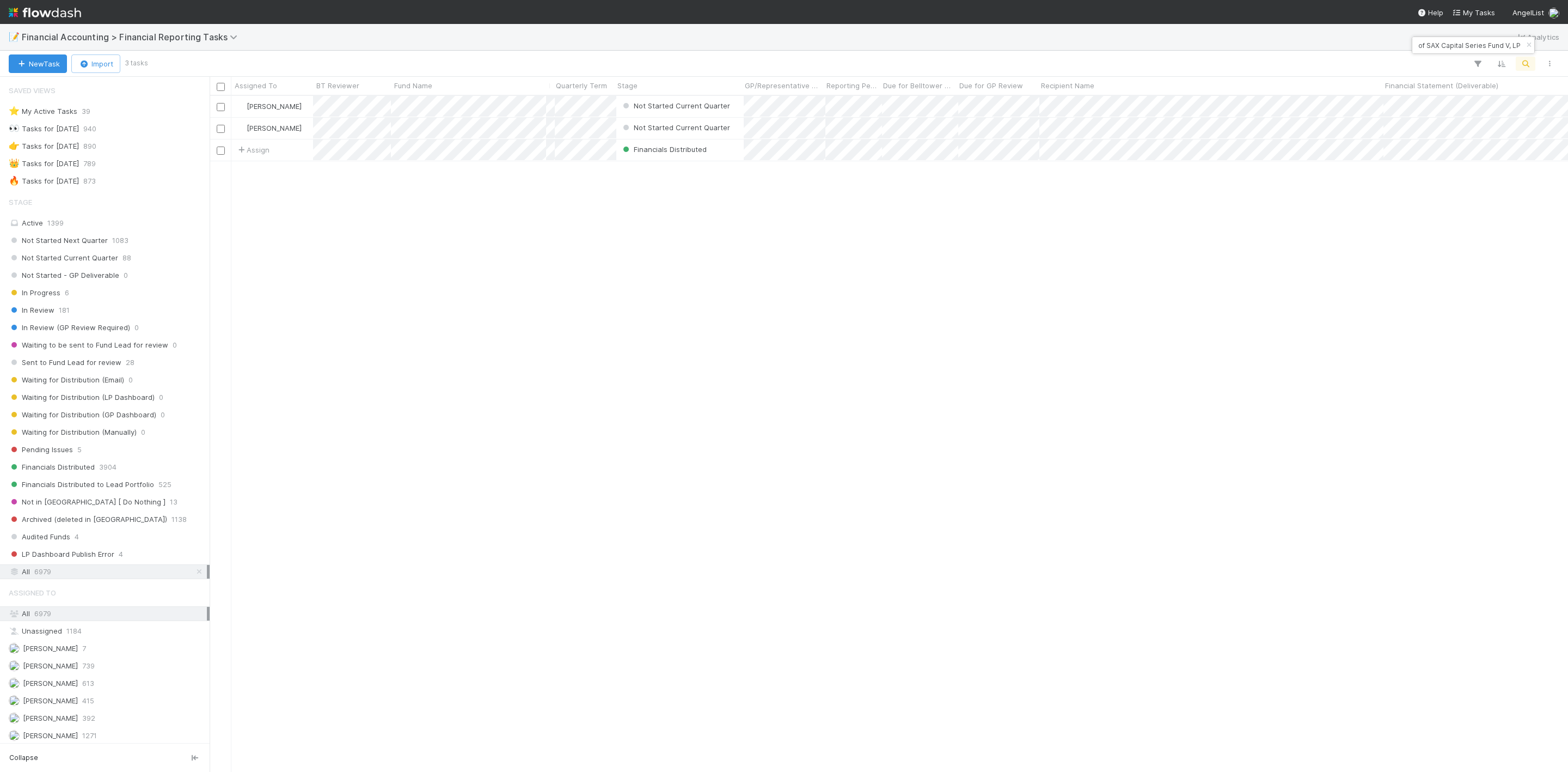
scroll to position [662, 1346]
type input "10X SPC III 195, a series of SAX Capital Series Fund V, LP"
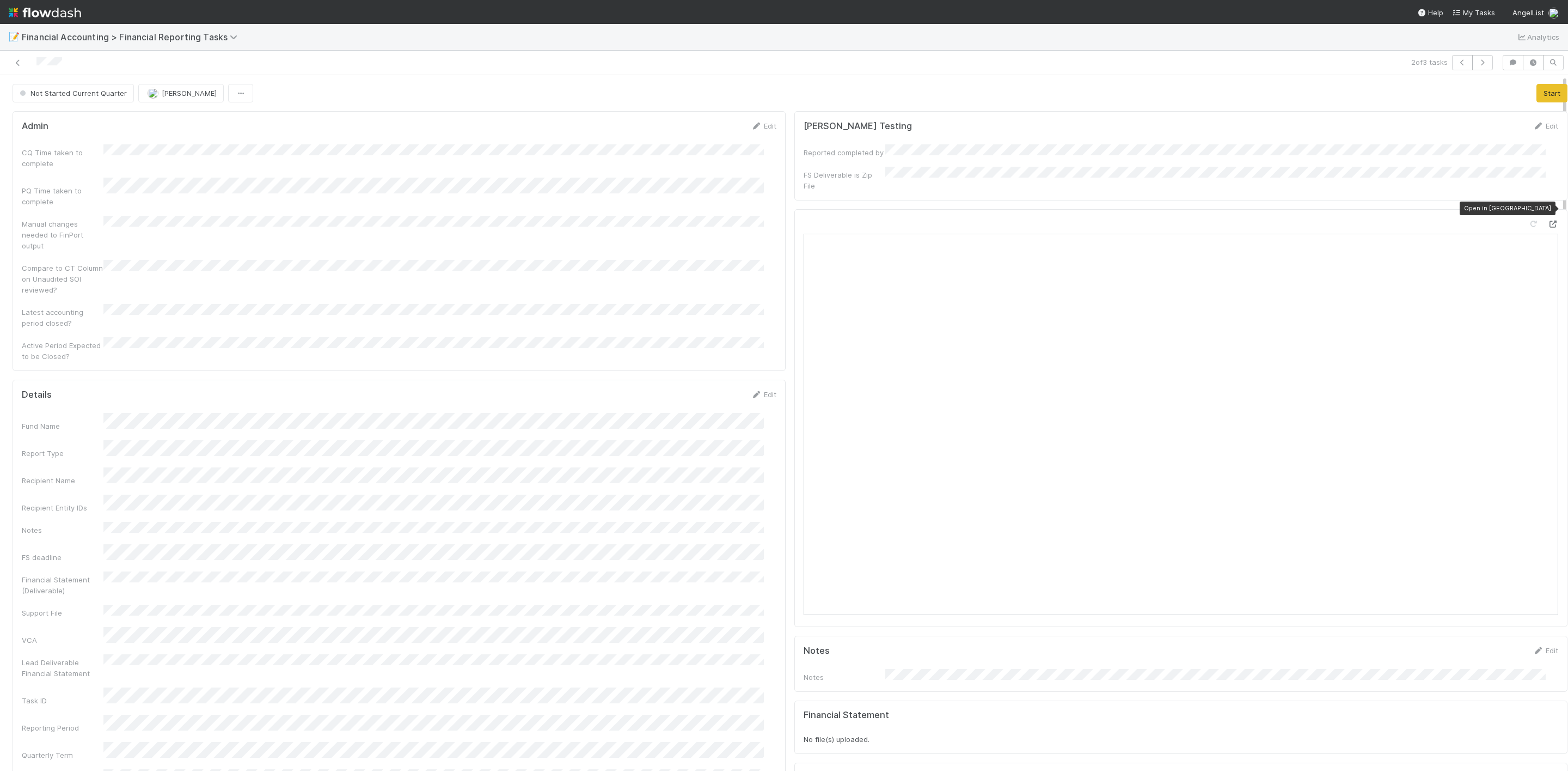
click at [1548, 221] on icon at bounding box center [1553, 224] width 11 height 7
click at [1537, 98] on button "Start" at bounding box center [1552, 93] width 31 height 18
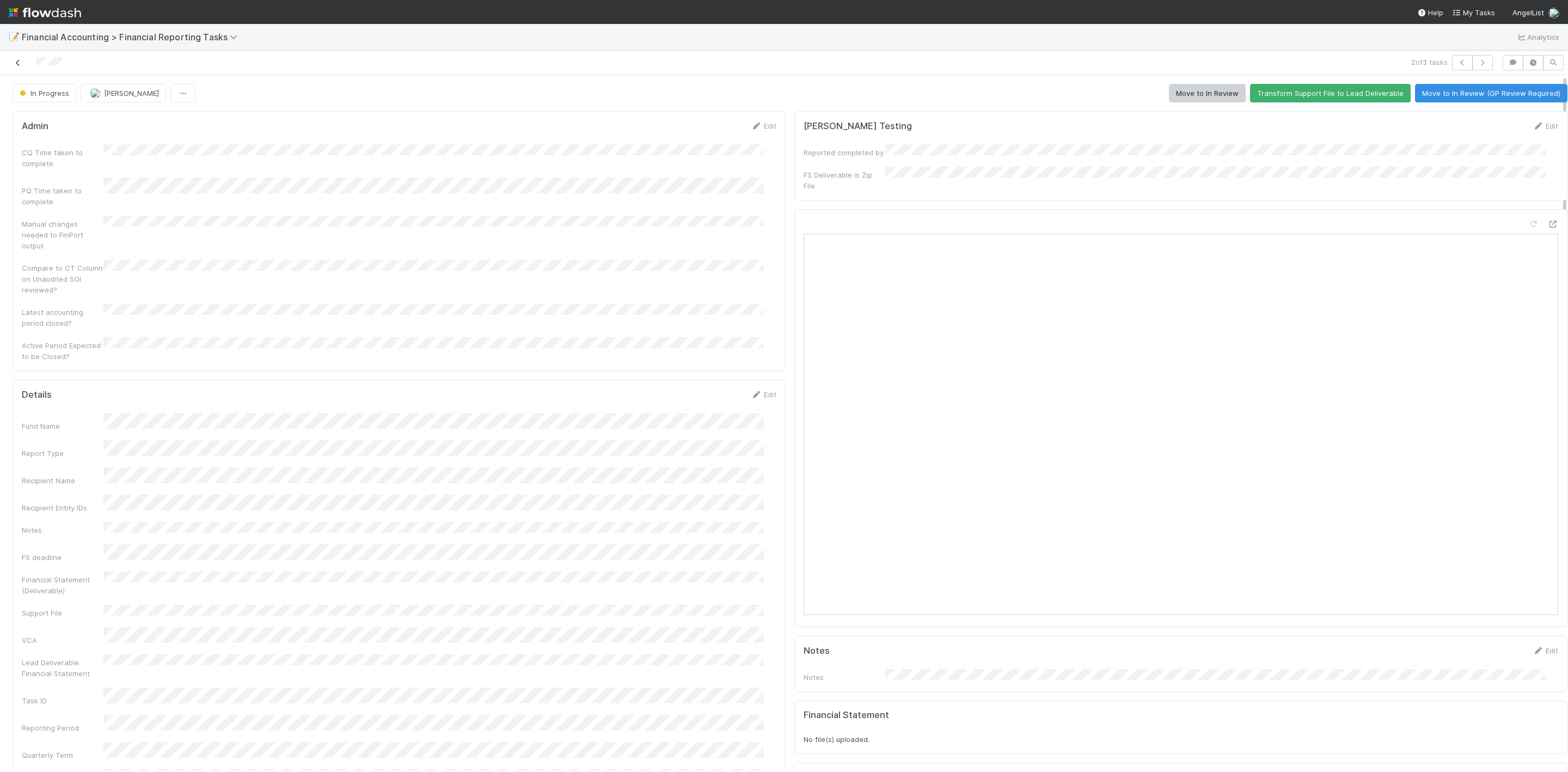
click at [17, 60] on icon at bounding box center [18, 63] width 11 height 7
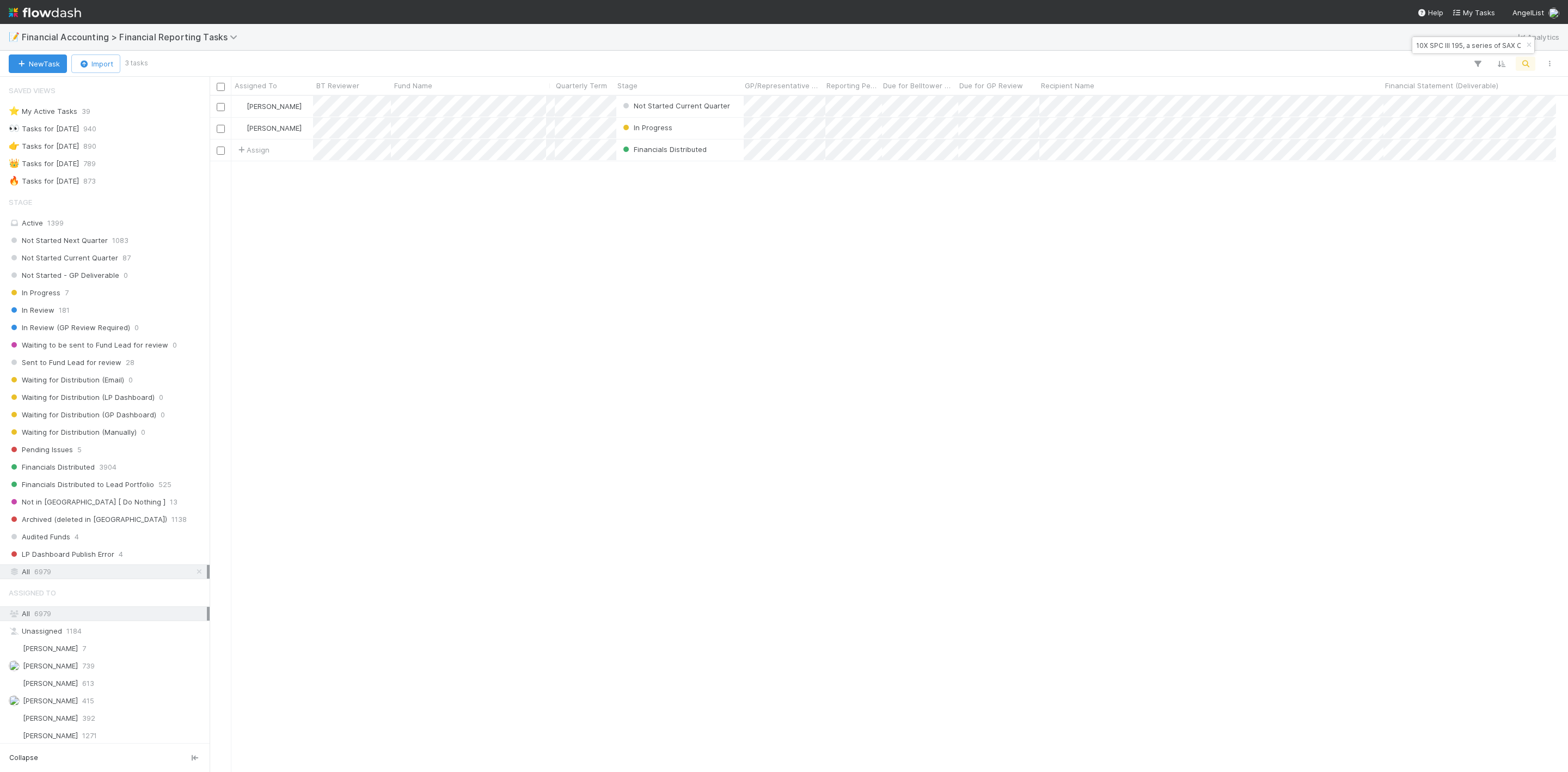
scroll to position [13, 13]
click at [894, 152] on div at bounding box center [784, 386] width 1568 height 772
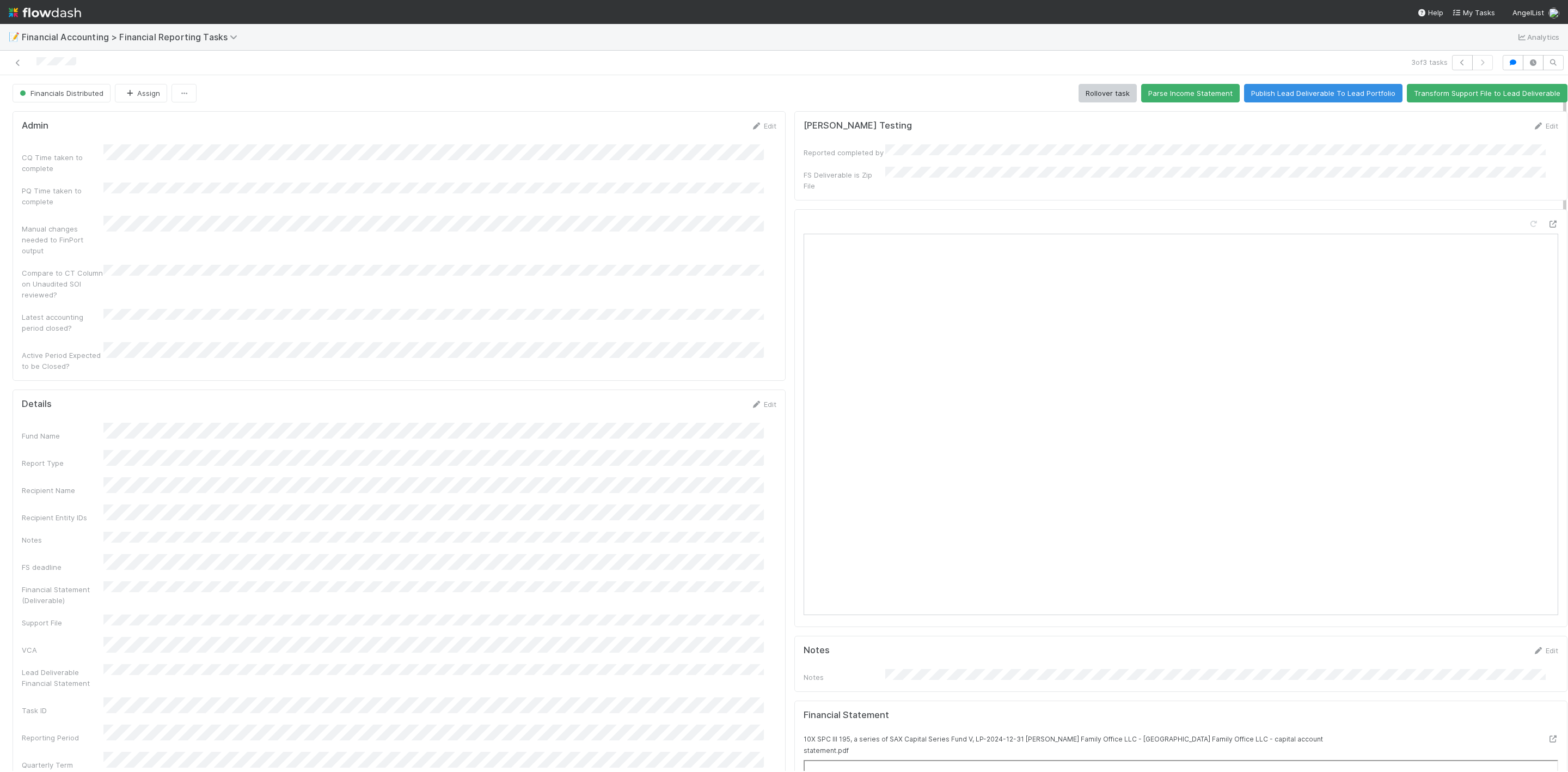
scroll to position [82, 0]
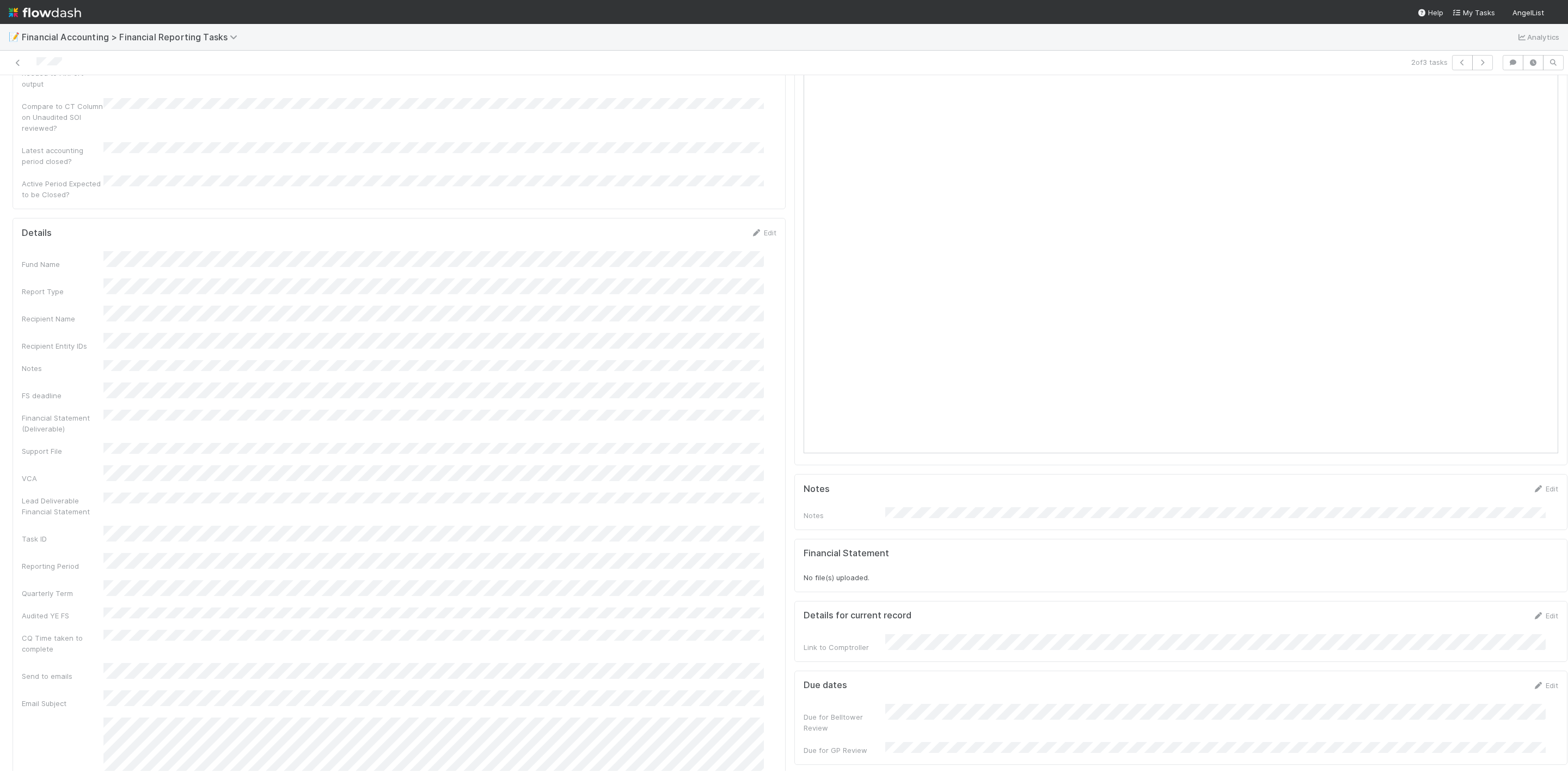
scroll to position [163, 0]
click at [14, 64] on icon at bounding box center [18, 63] width 11 height 7
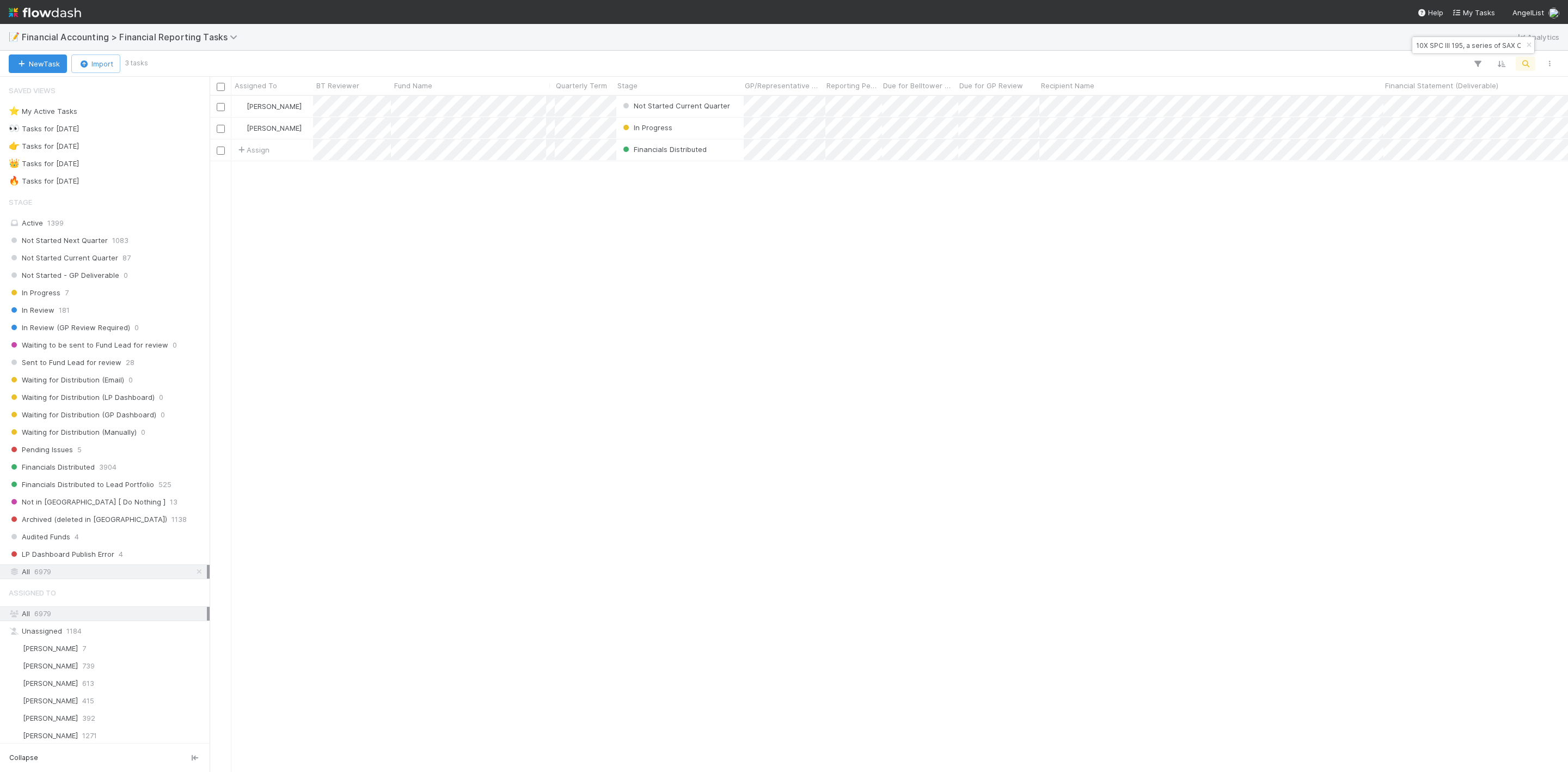
scroll to position [662, 1346]
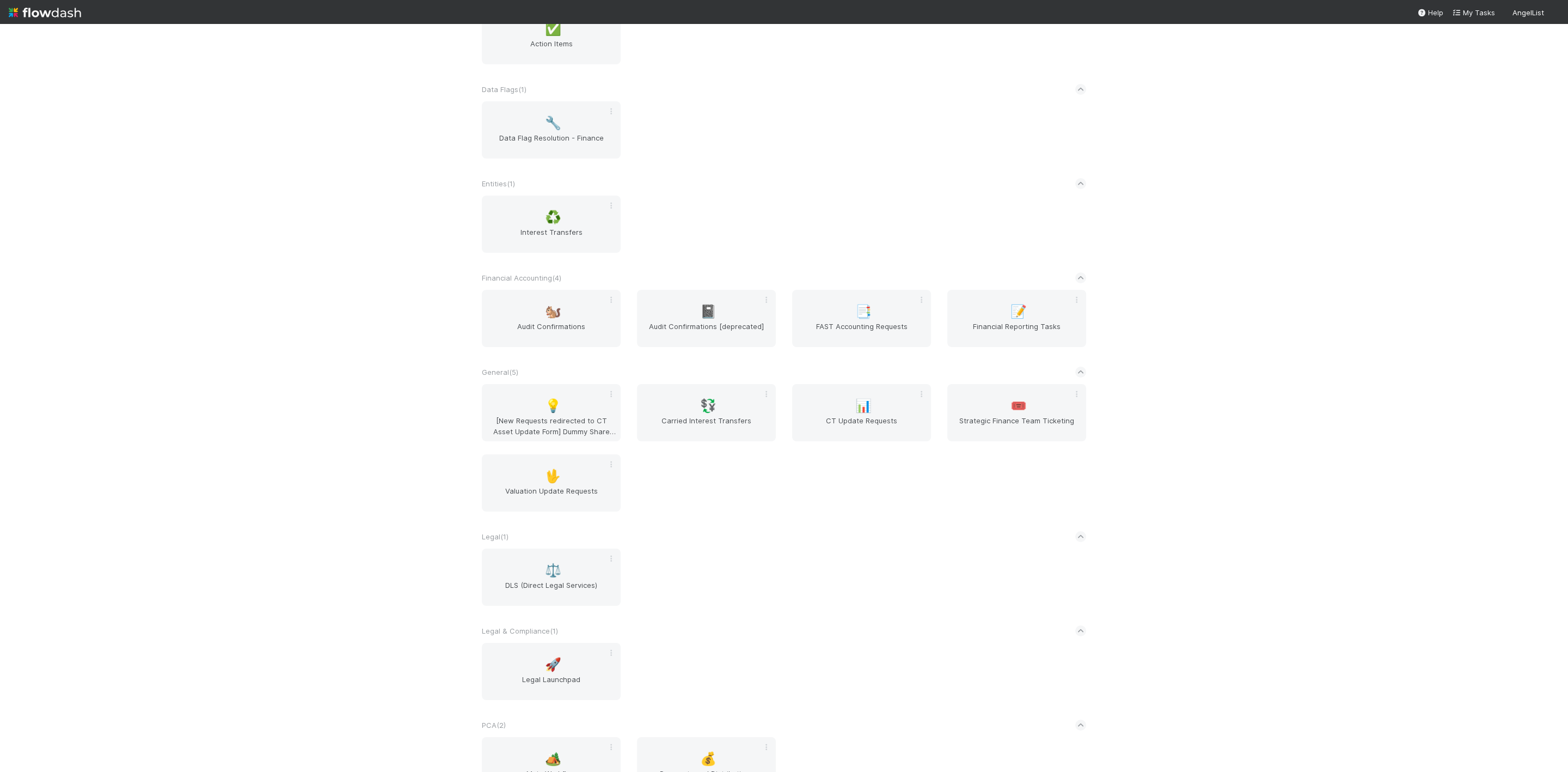
scroll to position [408, 0]
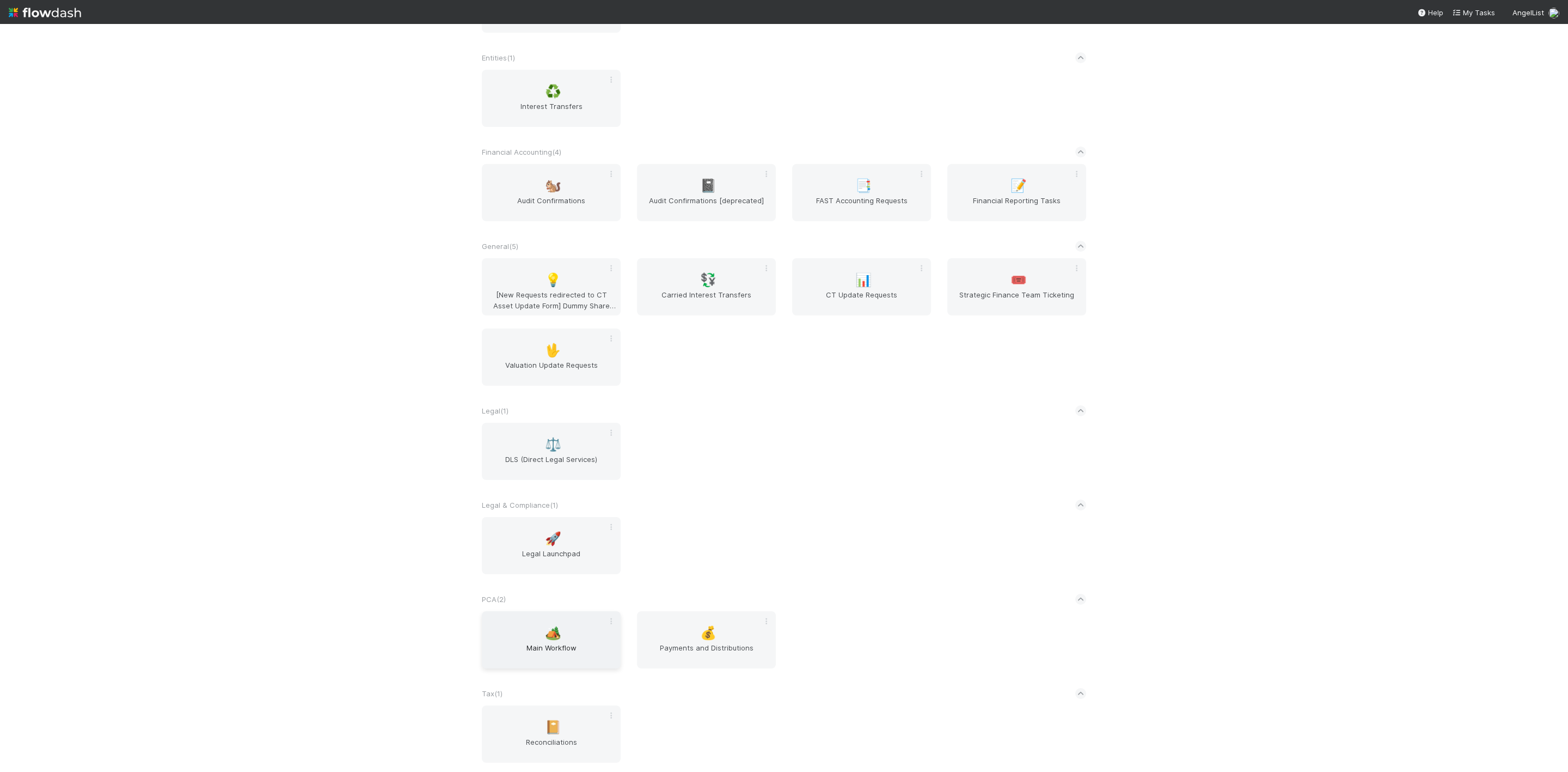
click at [580, 495] on div "🏕️ Main Workflow" at bounding box center [551, 640] width 139 height 57
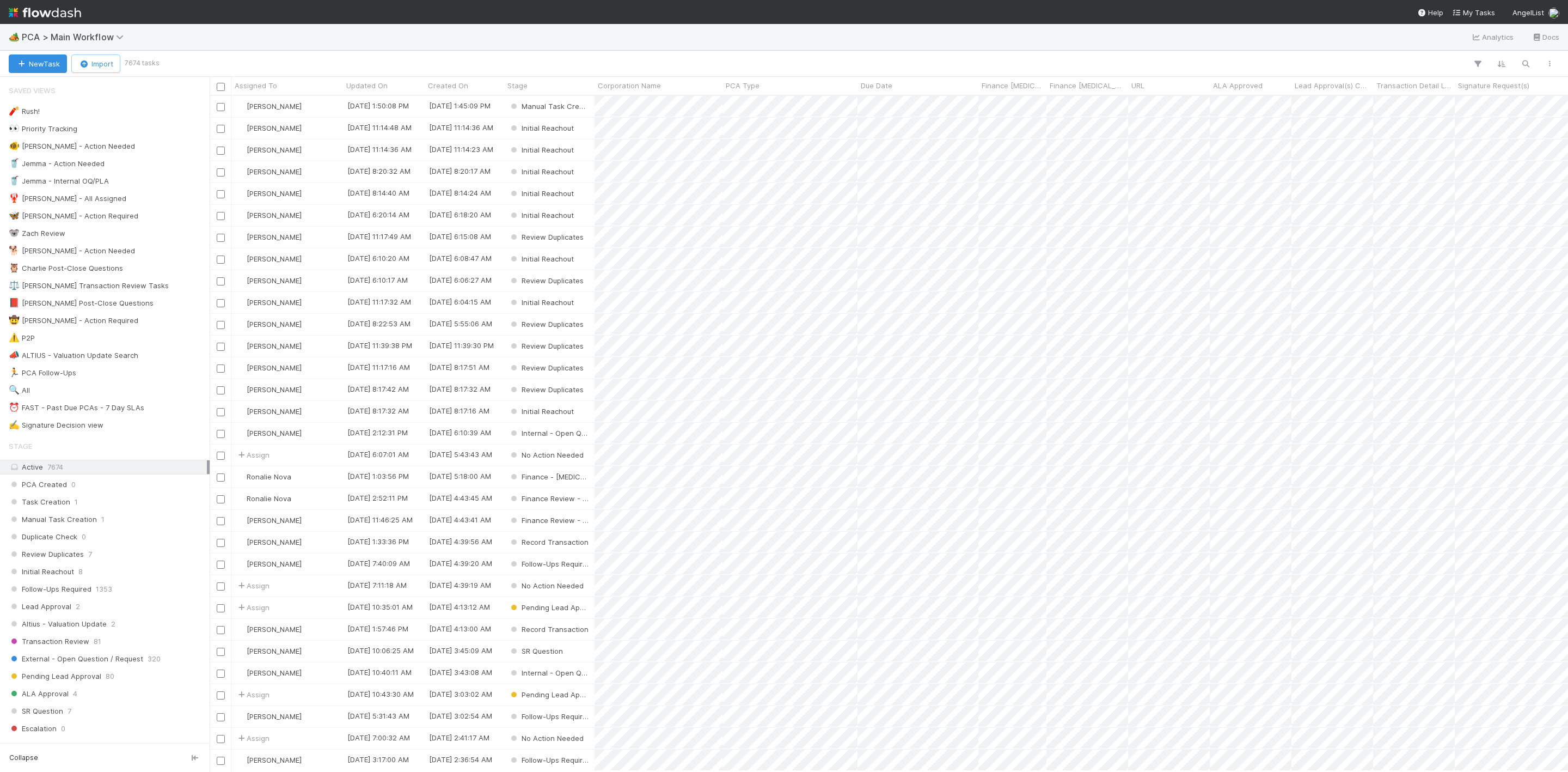
scroll to position [662, 1346]
drag, startPoint x: 144, startPoint y: 416, endPoint x: 296, endPoint y: 39, distance: 406.5
click at [144, 414] on div "⏰ FAST - Past Due PCAs - 7 Day SLAs 115" at bounding box center [108, 408] width 198 height 14
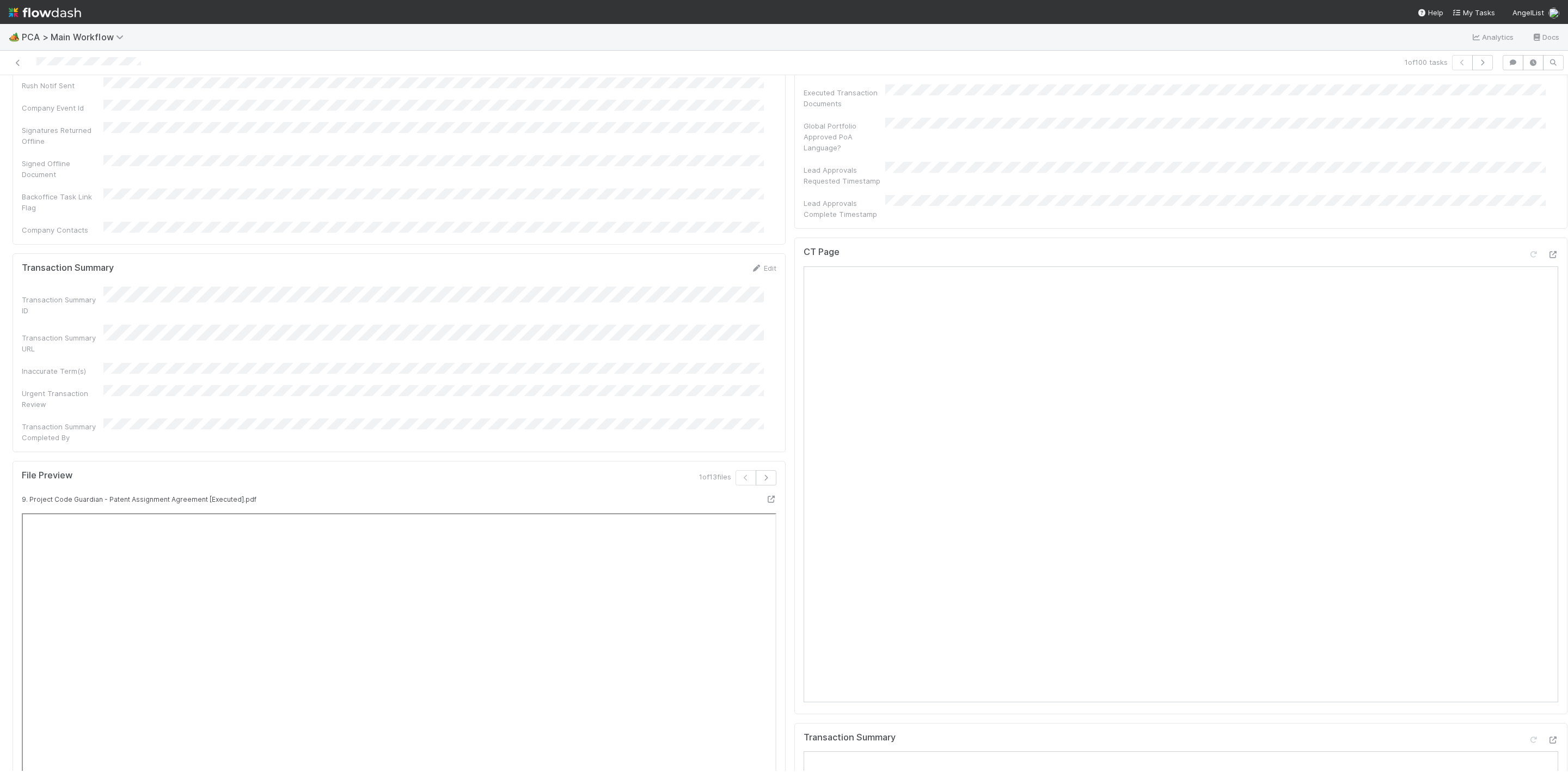
scroll to position [898, 0]
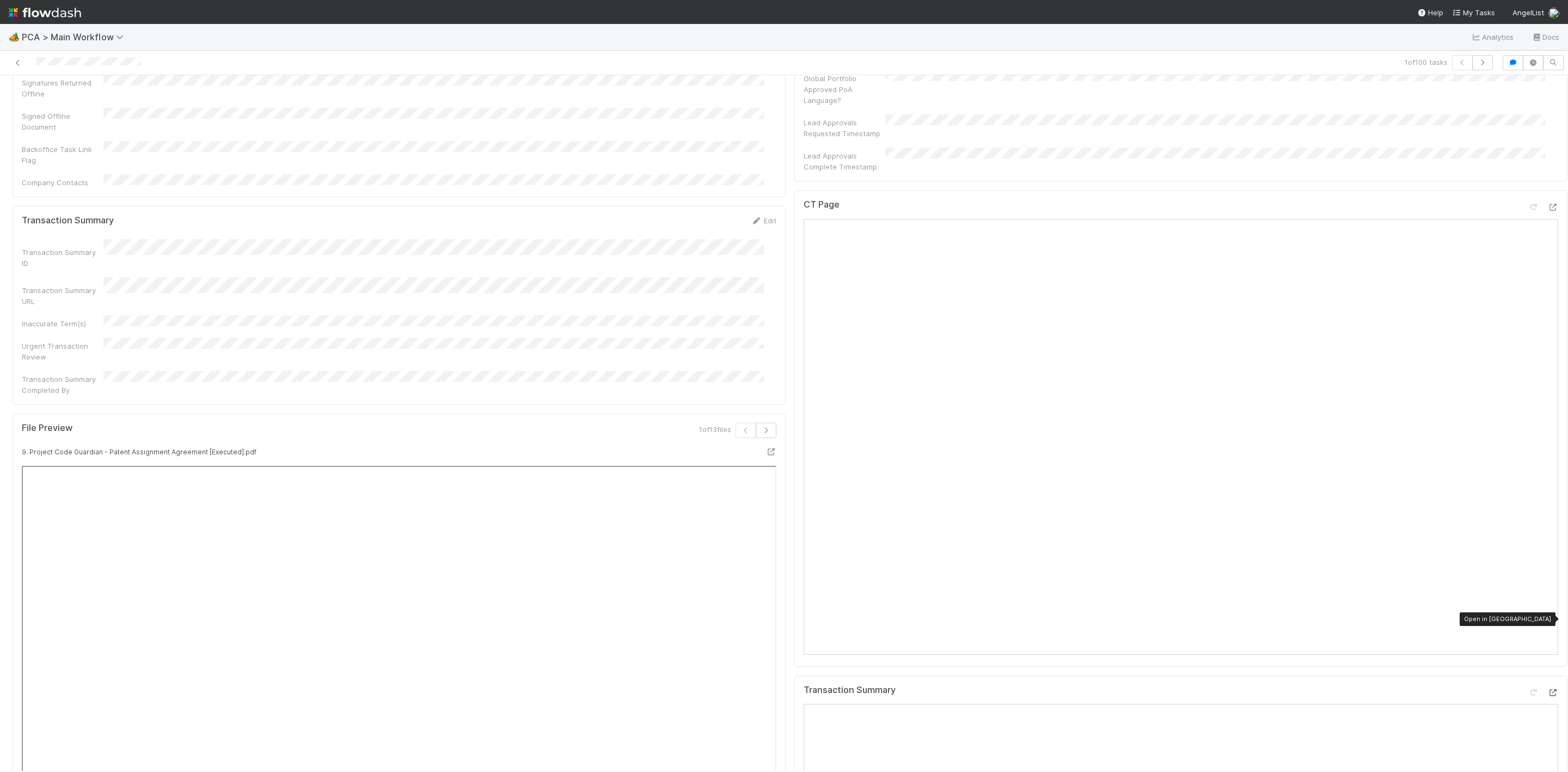
click at [1045, 495] on icon at bounding box center [1553, 692] width 11 height 7
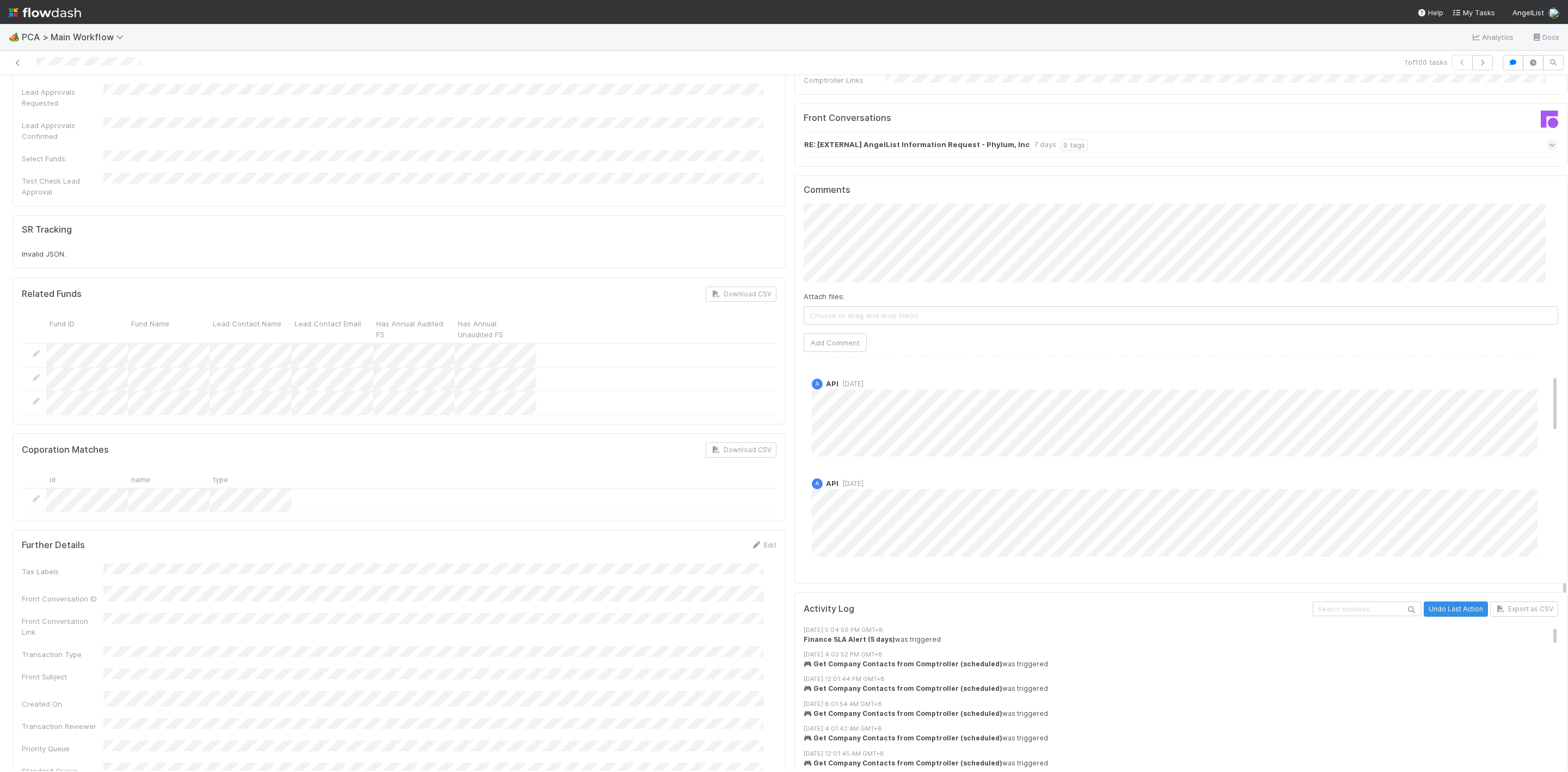
scroll to position [0, 0]
